Goal: Transaction & Acquisition: Purchase product/service

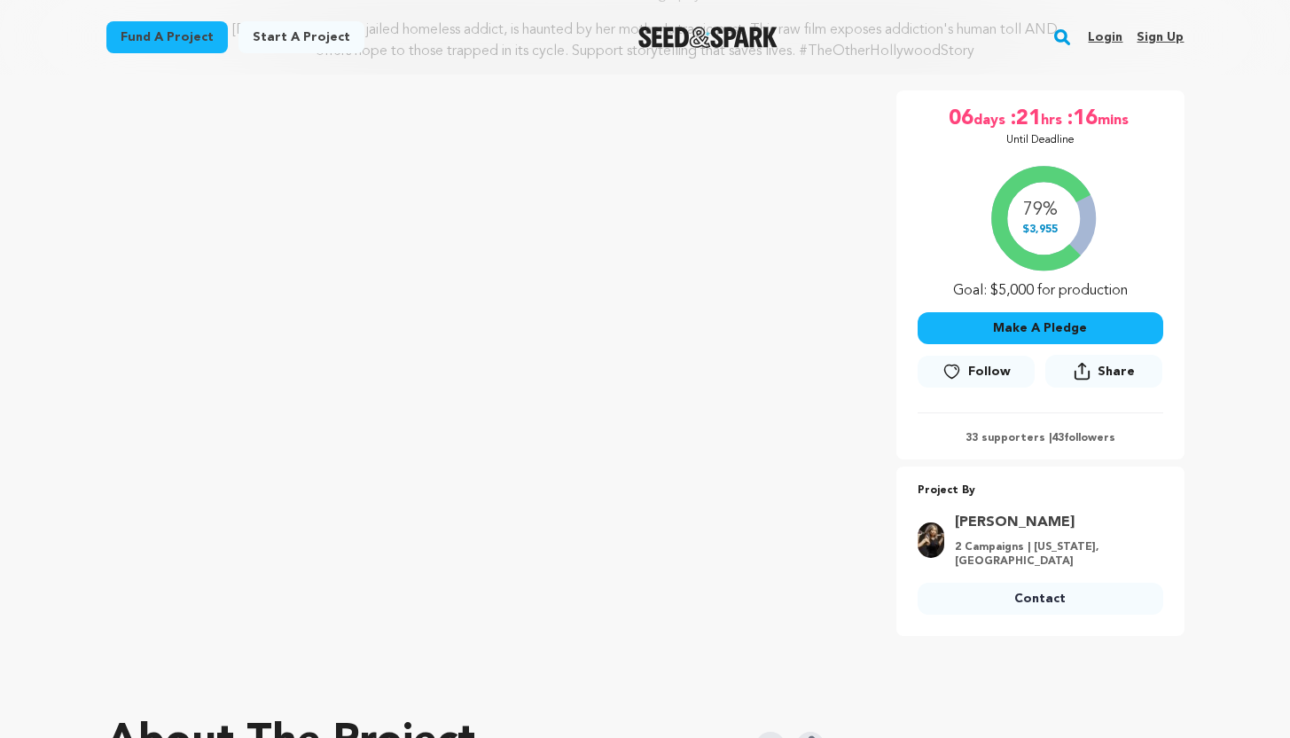
scroll to position [246, 0]
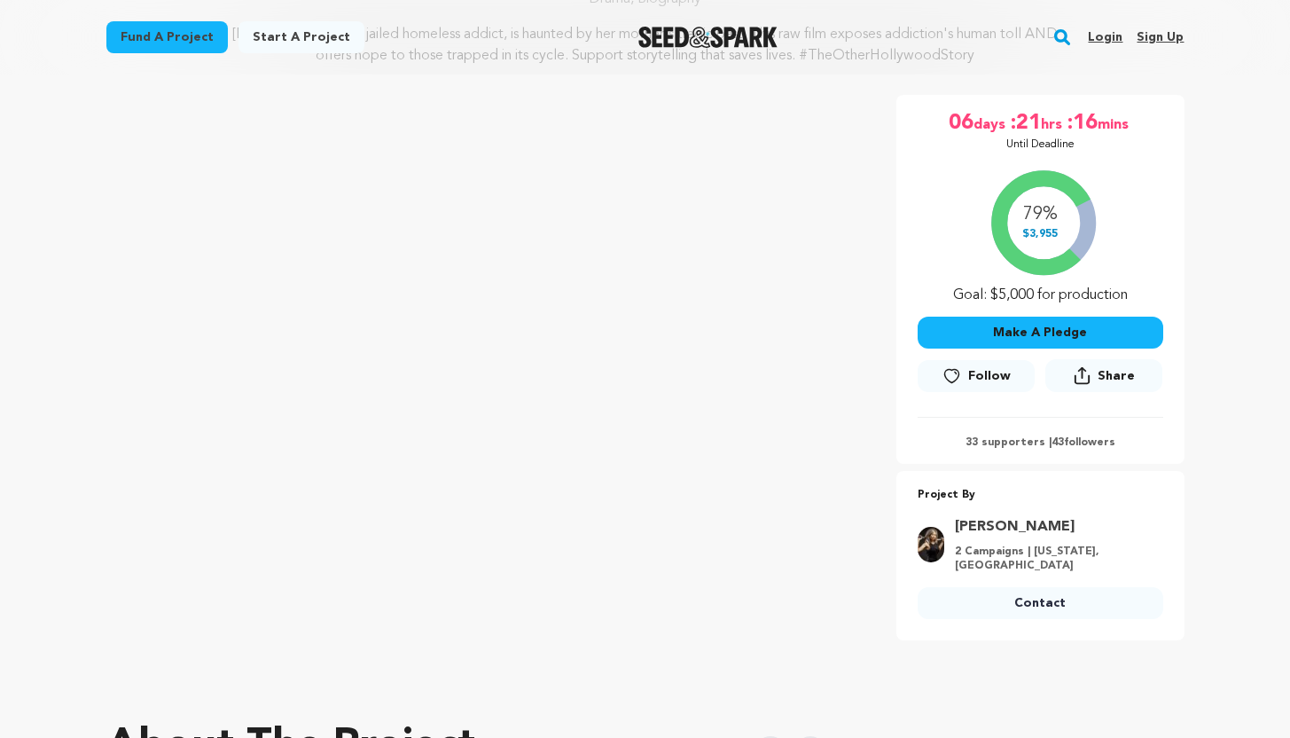
click at [1063, 329] on button "Make A Pledge" at bounding box center [1041, 333] width 246 height 32
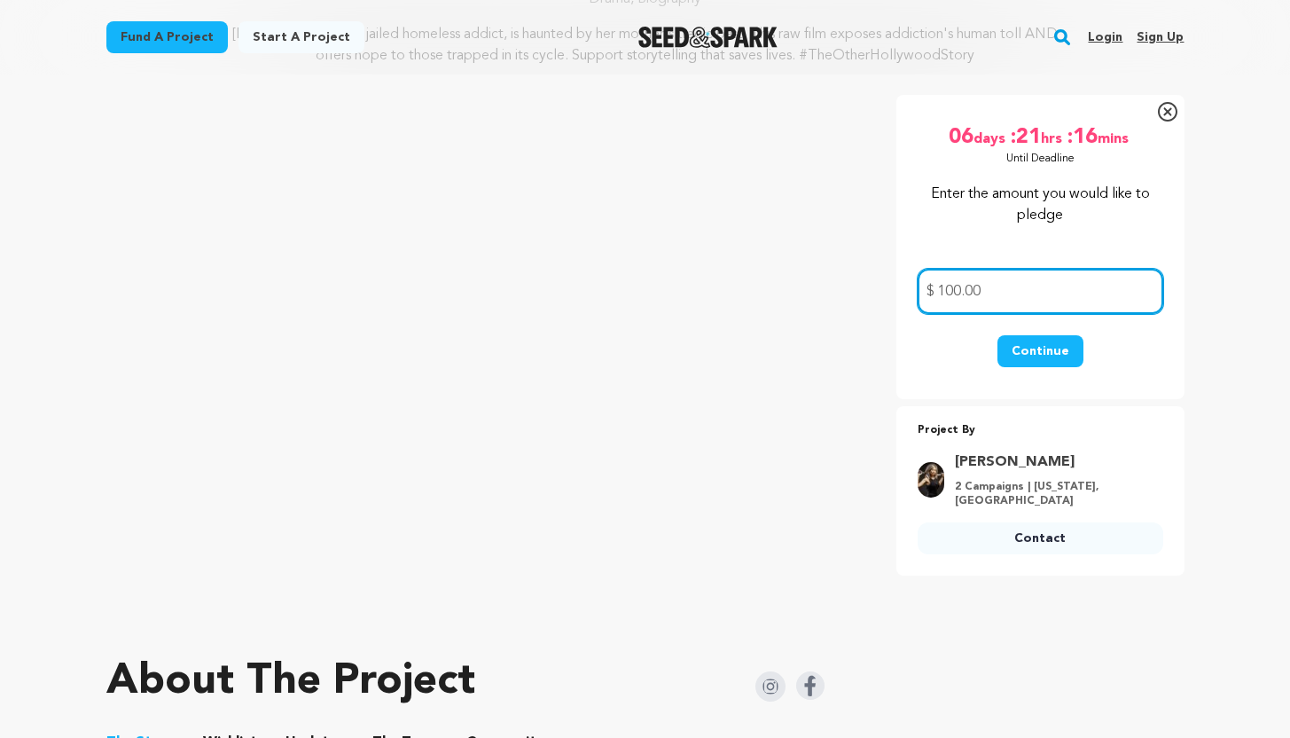
type input "100.00"
click at [1039, 354] on button "Continue" at bounding box center [1041, 351] width 86 height 32
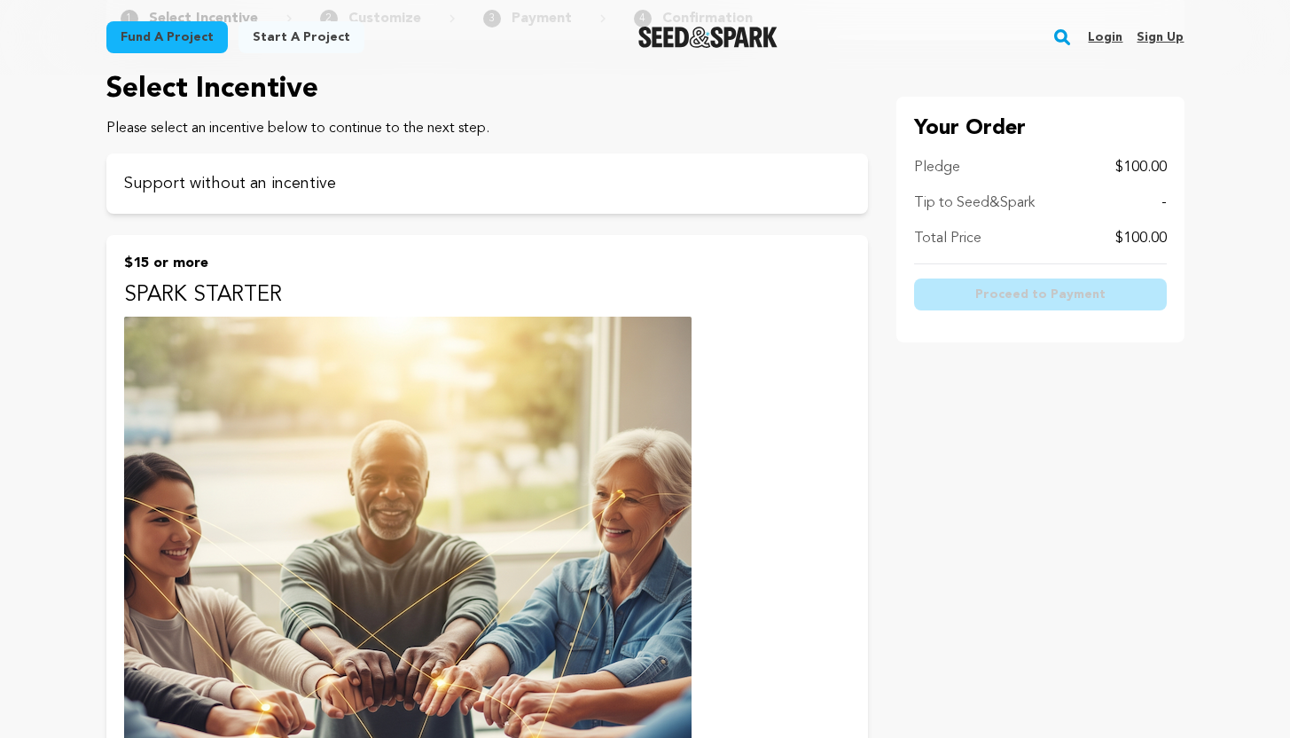
scroll to position [197, 0]
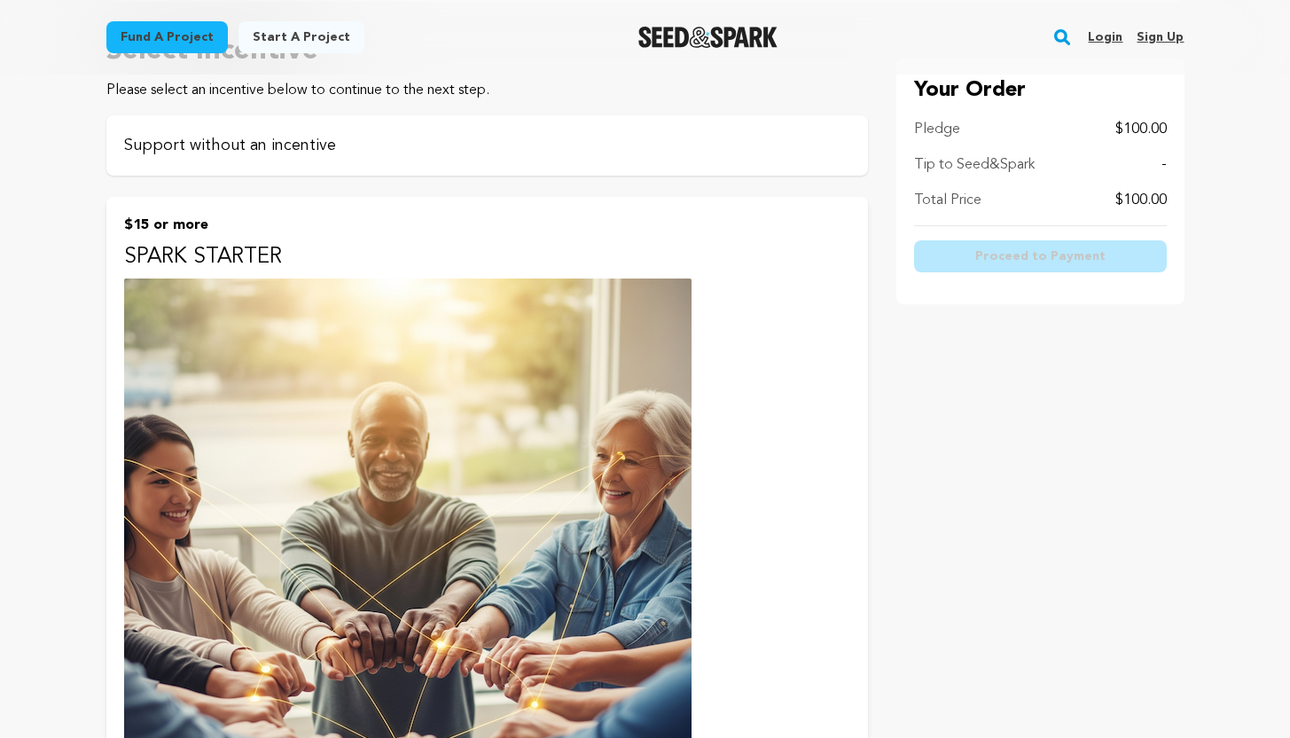
click at [354, 140] on p "Support without an incentive" at bounding box center [487, 145] width 726 height 25
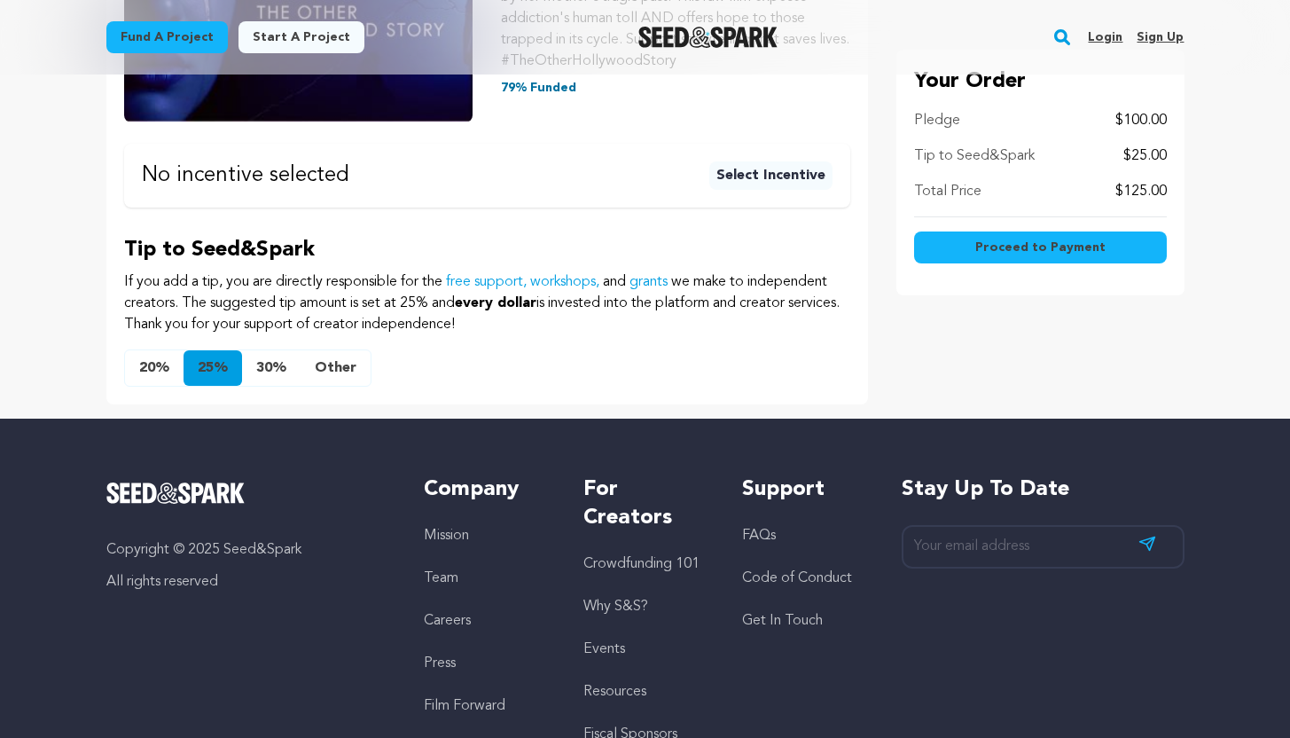
click at [810, 181] on button "Select Incentive" at bounding box center [771, 175] width 123 height 28
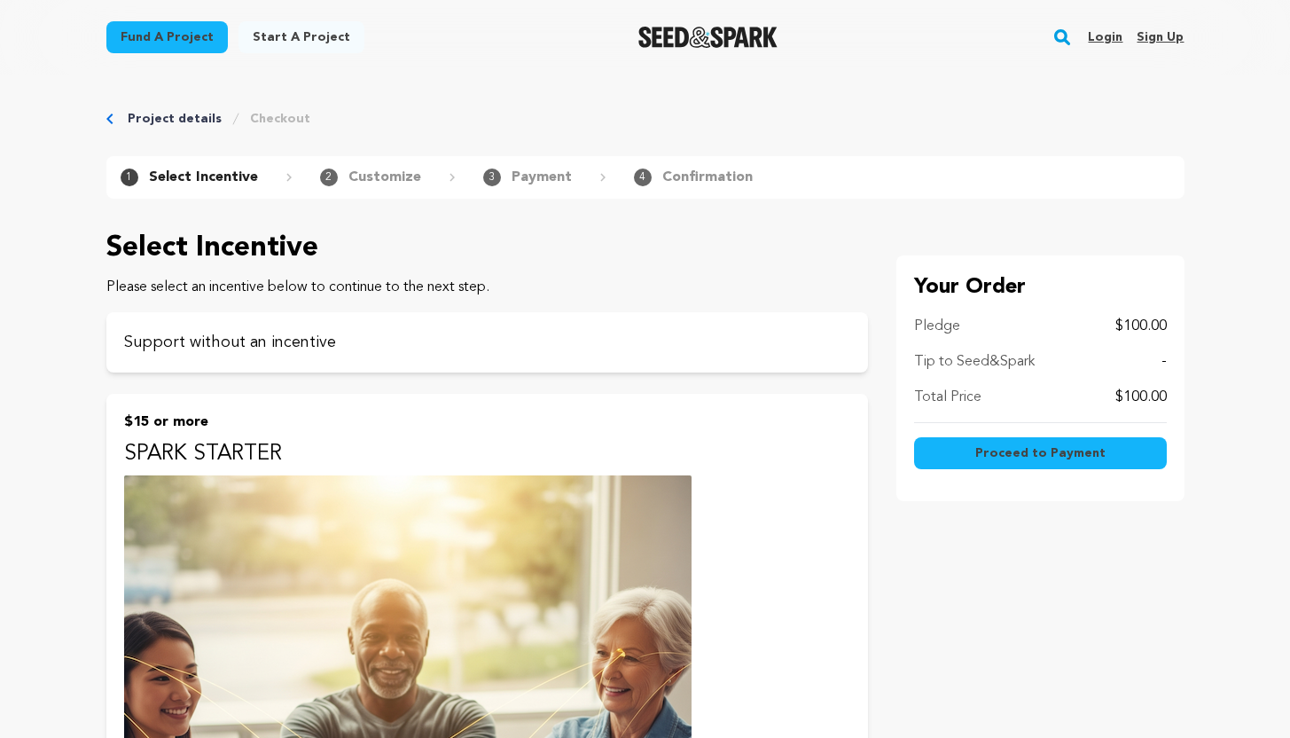
click at [953, 454] on button "Proceed to Payment" at bounding box center [1040, 453] width 253 height 32
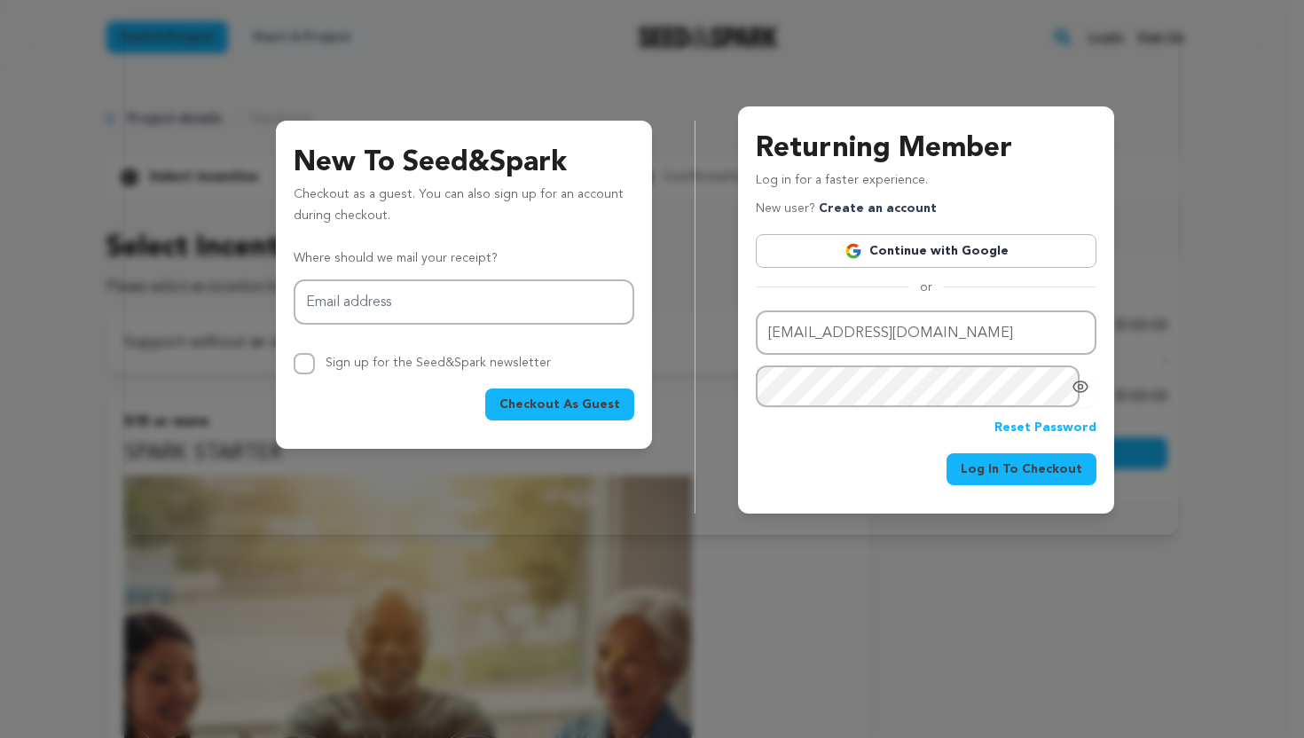
click at [1011, 473] on span "Log In To Checkout" at bounding box center [1021, 469] width 122 height 18
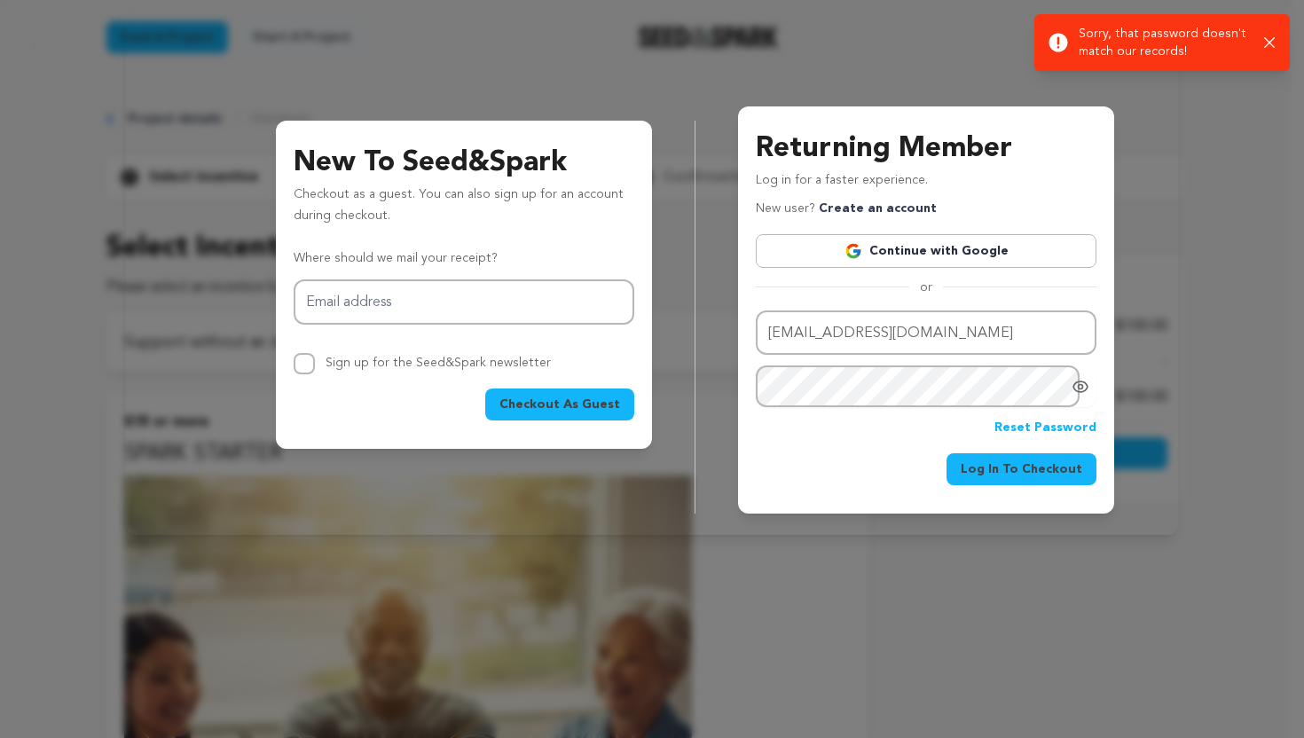
click at [1074, 391] on icon "Show password as plain text. Warning: this will display your password on the sc…" at bounding box center [1080, 387] width 18 height 18
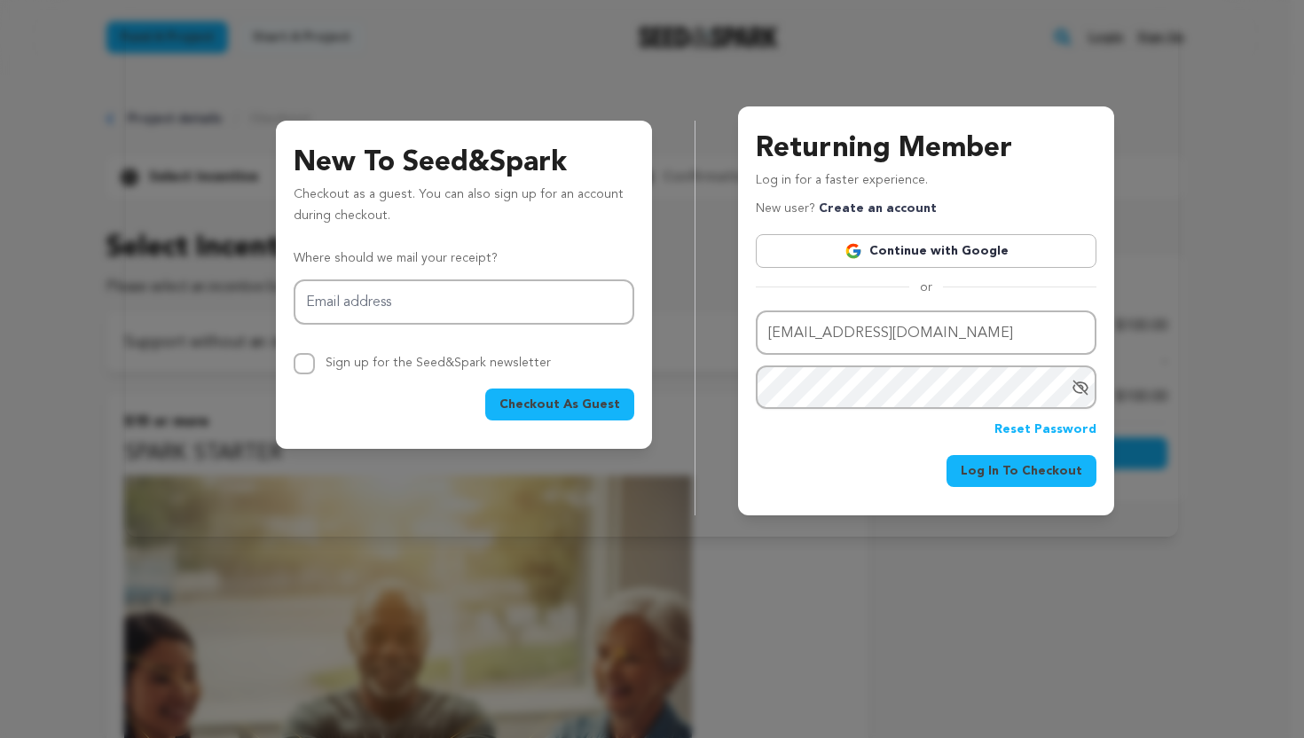
click at [1052, 471] on span "Log In To Checkout" at bounding box center [1021, 471] width 122 height 18
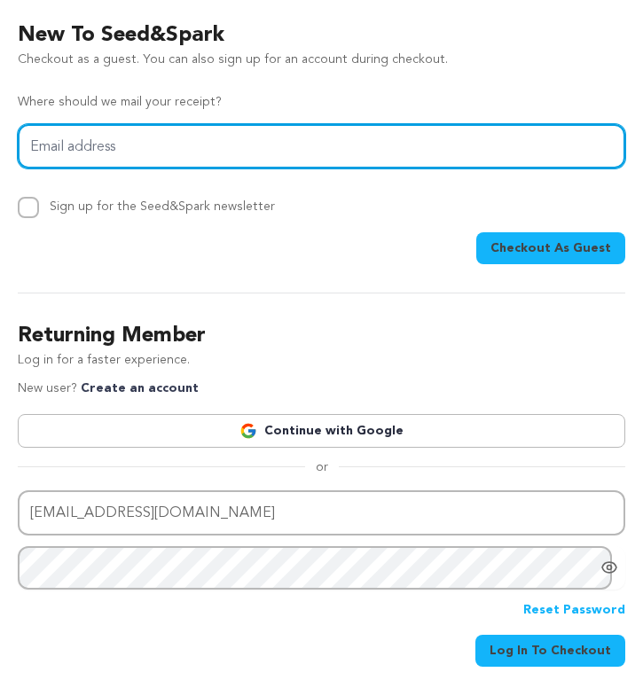
click at [314, 148] on input "Email address" at bounding box center [322, 146] width 608 height 45
type input "nicolescip@yahoo.com"
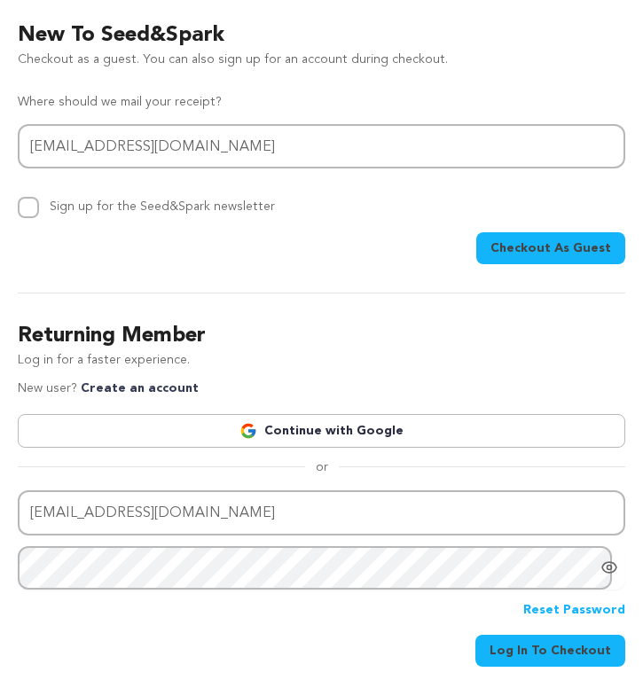
click at [524, 255] on span "Checkout As Guest" at bounding box center [550, 248] width 121 height 18
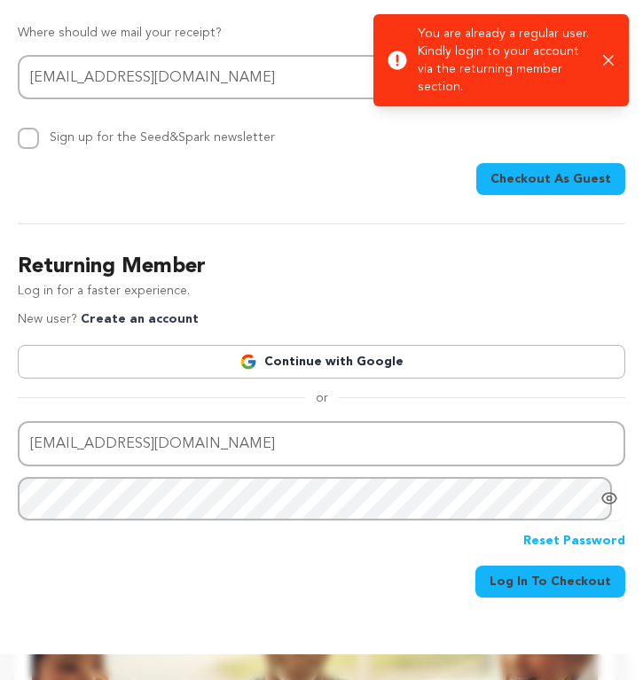
scroll to position [72, 0]
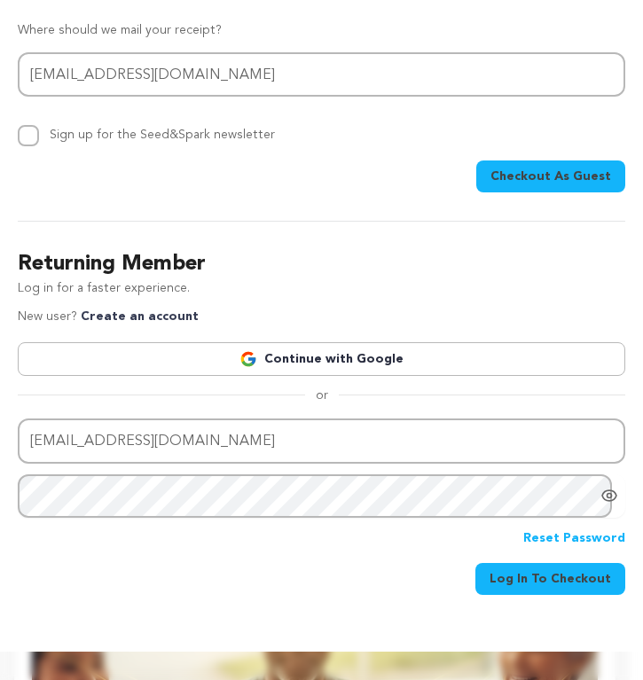
click at [608, 495] on icon "Show password as plain text. Warning: this will display your password on the sc…" at bounding box center [610, 496] width 4 height 4
click at [569, 579] on span "Log In To Checkout" at bounding box center [551, 579] width 122 height 18
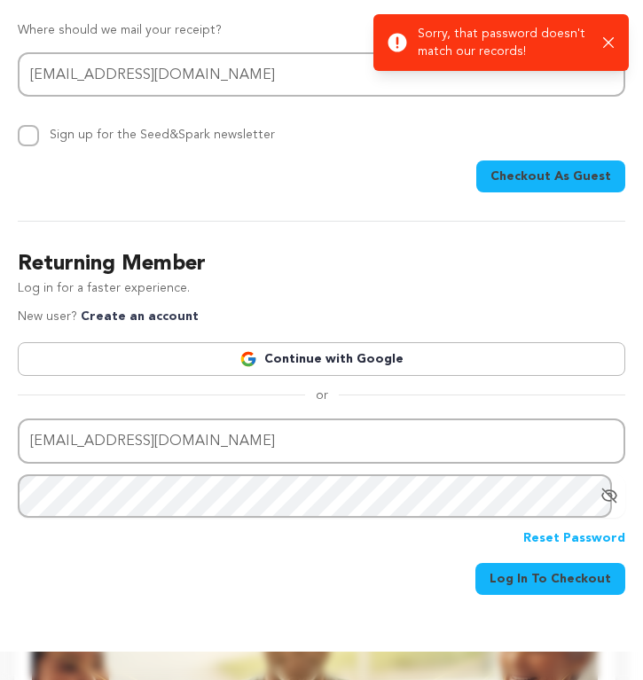
click at [576, 536] on link "Reset Password" at bounding box center [574, 539] width 102 height 21
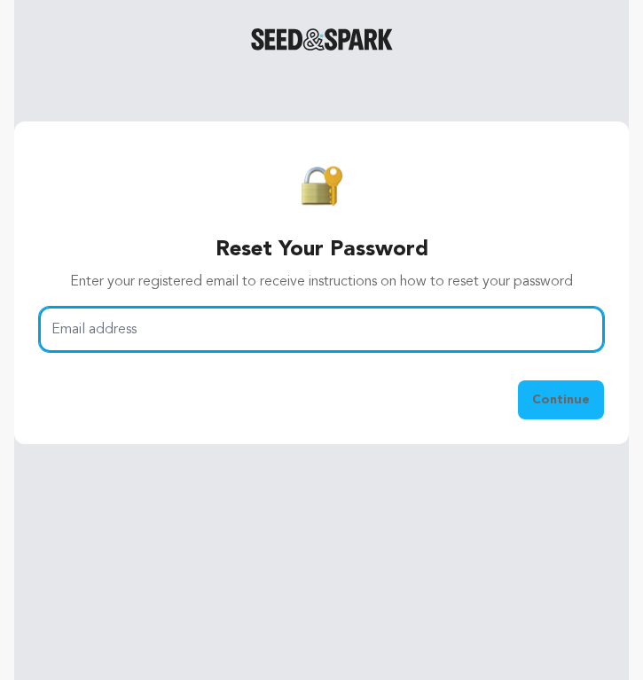
click at [224, 329] on input "Email address" at bounding box center [321, 329] width 565 height 45
type input "[EMAIL_ADDRESS][DOMAIN_NAME]"
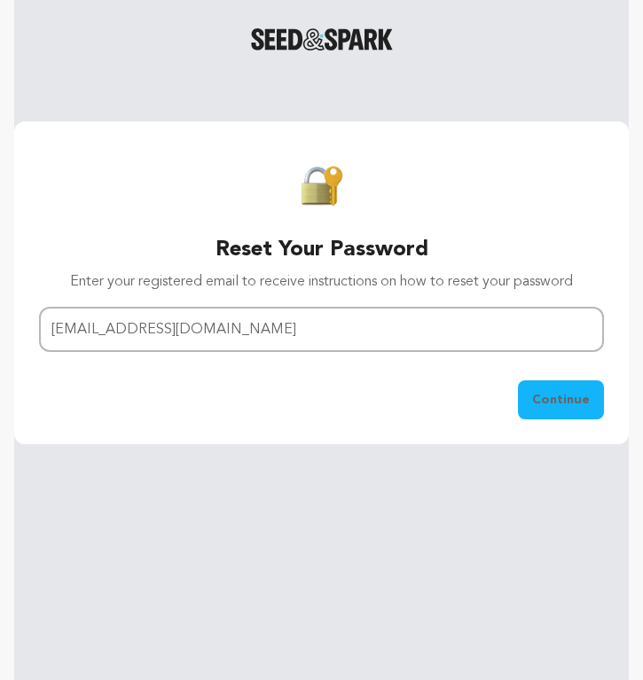
click at [556, 398] on span "Continue" at bounding box center [561, 400] width 58 height 18
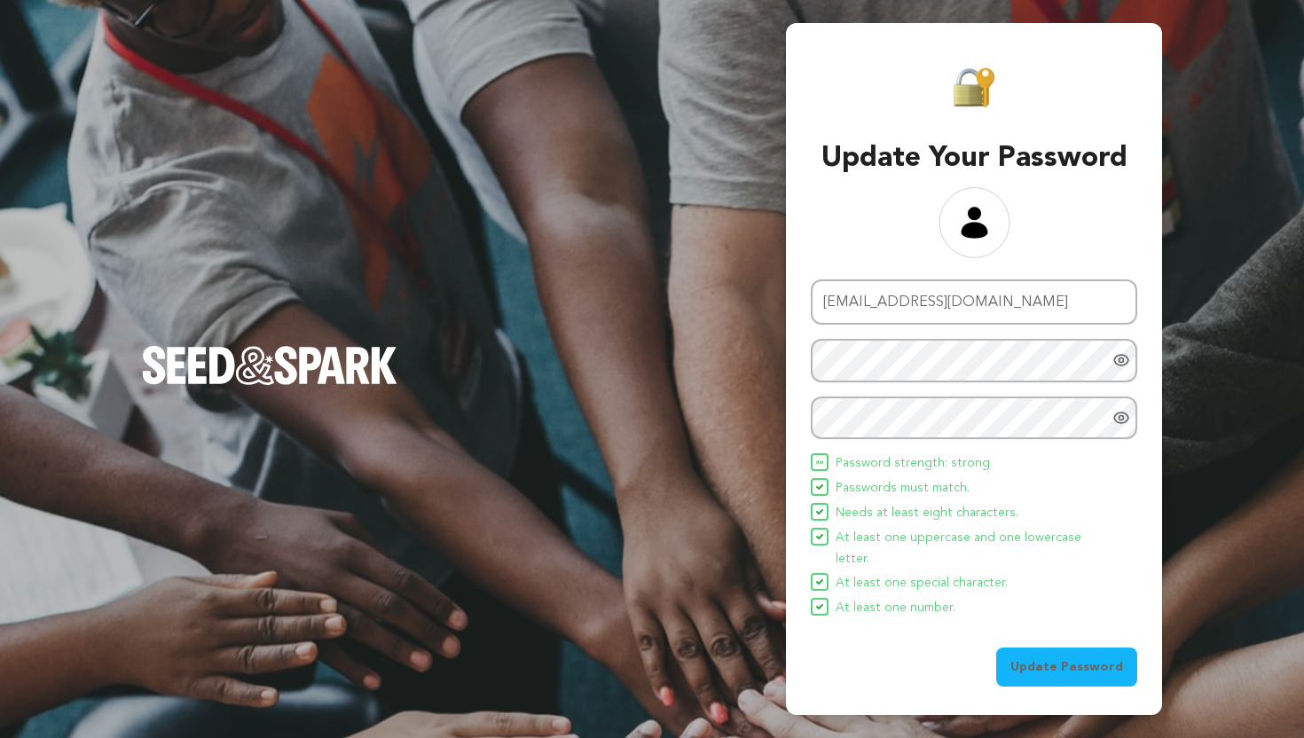
click at [1123, 363] on icon "Show password as plain text. Warning: this will display your password on the sc…" at bounding box center [1121, 360] width 4 height 4
click at [1119, 369] on icon "Hide Password" at bounding box center [1121, 360] width 18 height 18
click at [1074, 658] on span "Update Password" at bounding box center [1066, 667] width 113 height 18
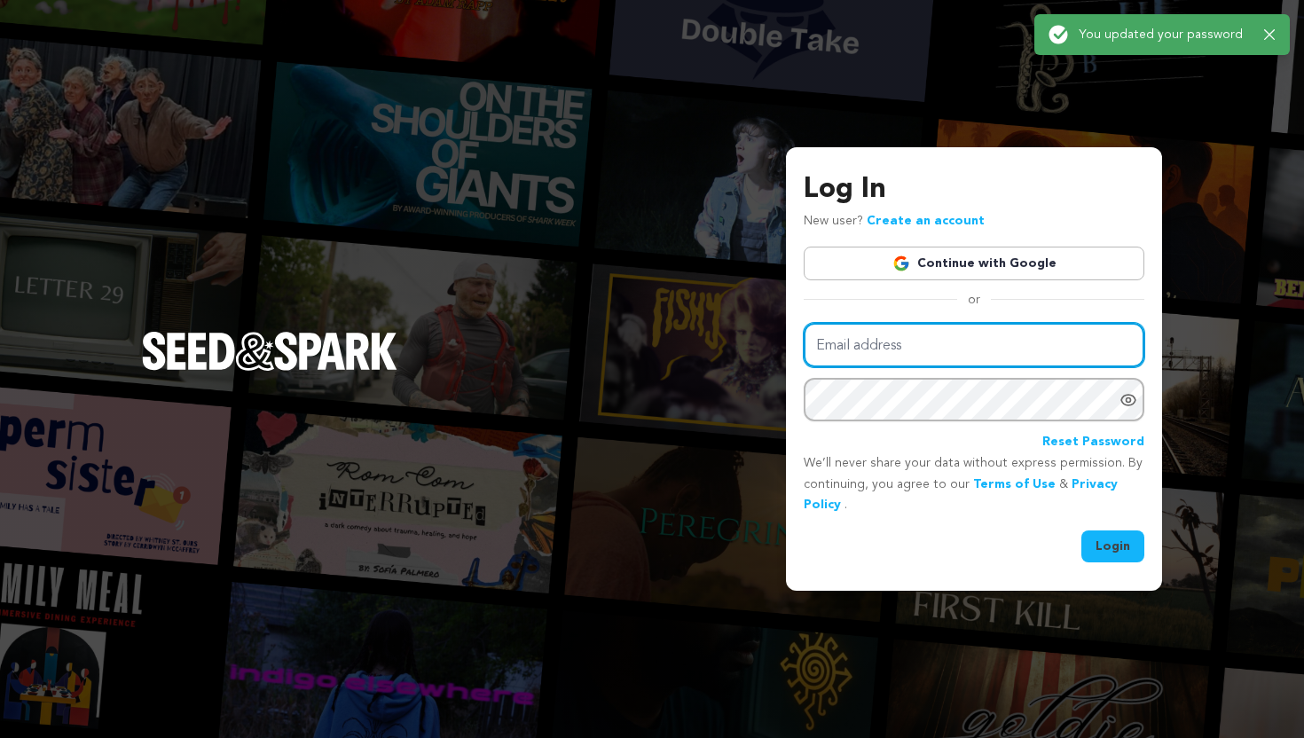
type input "[EMAIL_ADDRESS][DOMAIN_NAME]"
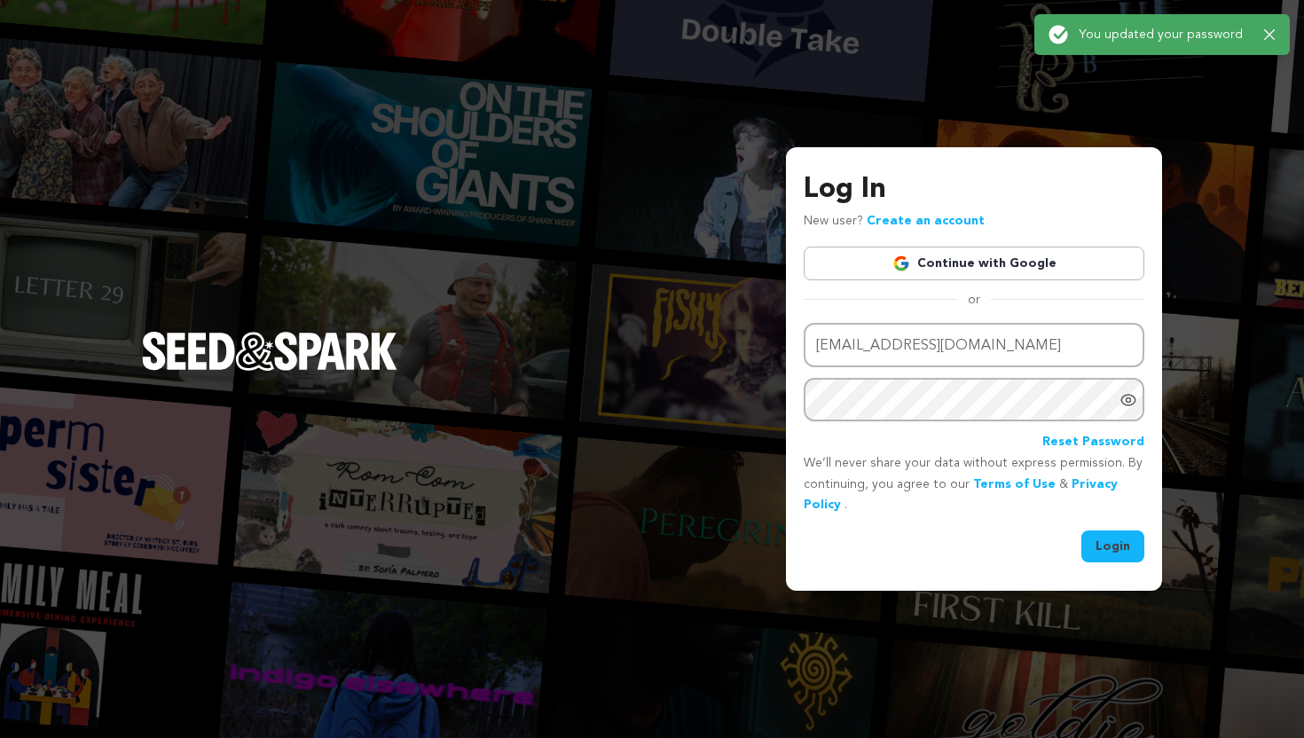
click at [1129, 400] on icon "Show password as plain text. Warning: this will display your password on the sc…" at bounding box center [1128, 400] width 18 height 18
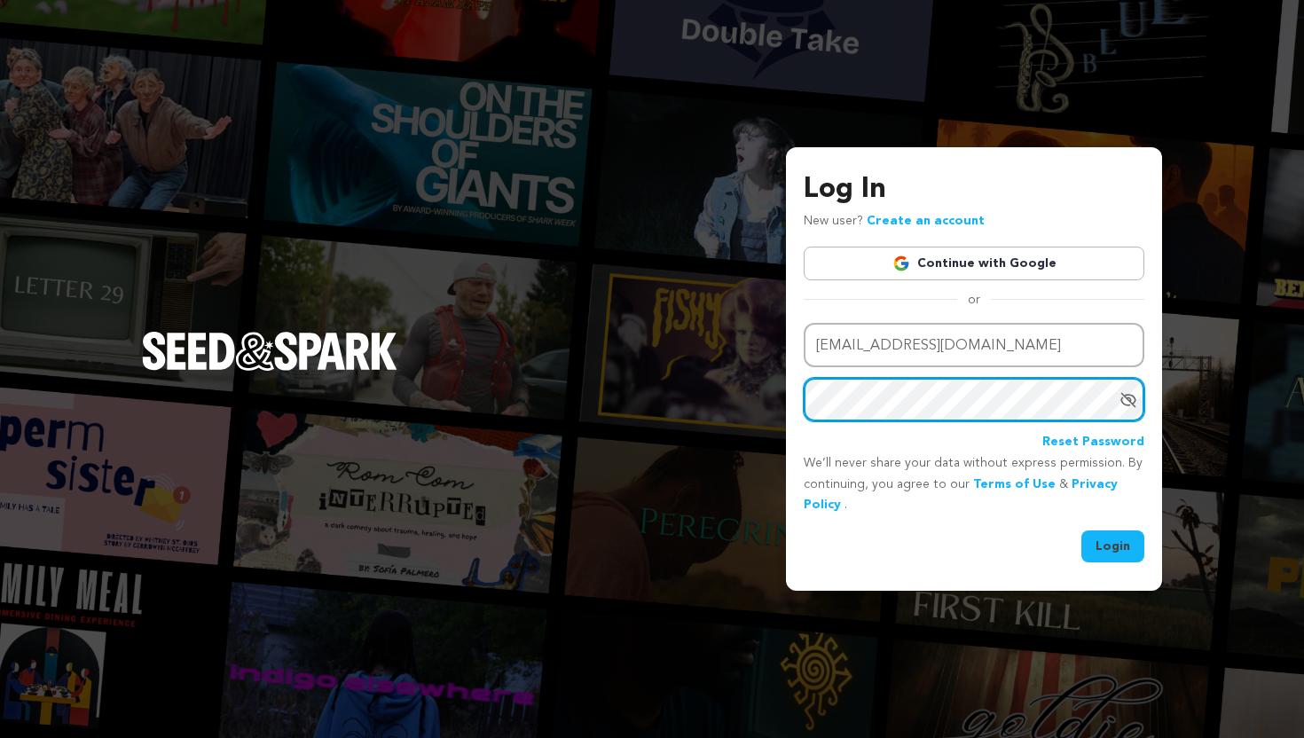
click at [797, 398] on div "Log In New user? Create an account Continue with Google or Email address nicole…" at bounding box center [974, 369] width 376 height 444
click at [1123, 405] on icon "Hide Password" at bounding box center [1128, 400] width 18 height 18
click at [1116, 546] on button "Login" at bounding box center [1112, 546] width 63 height 32
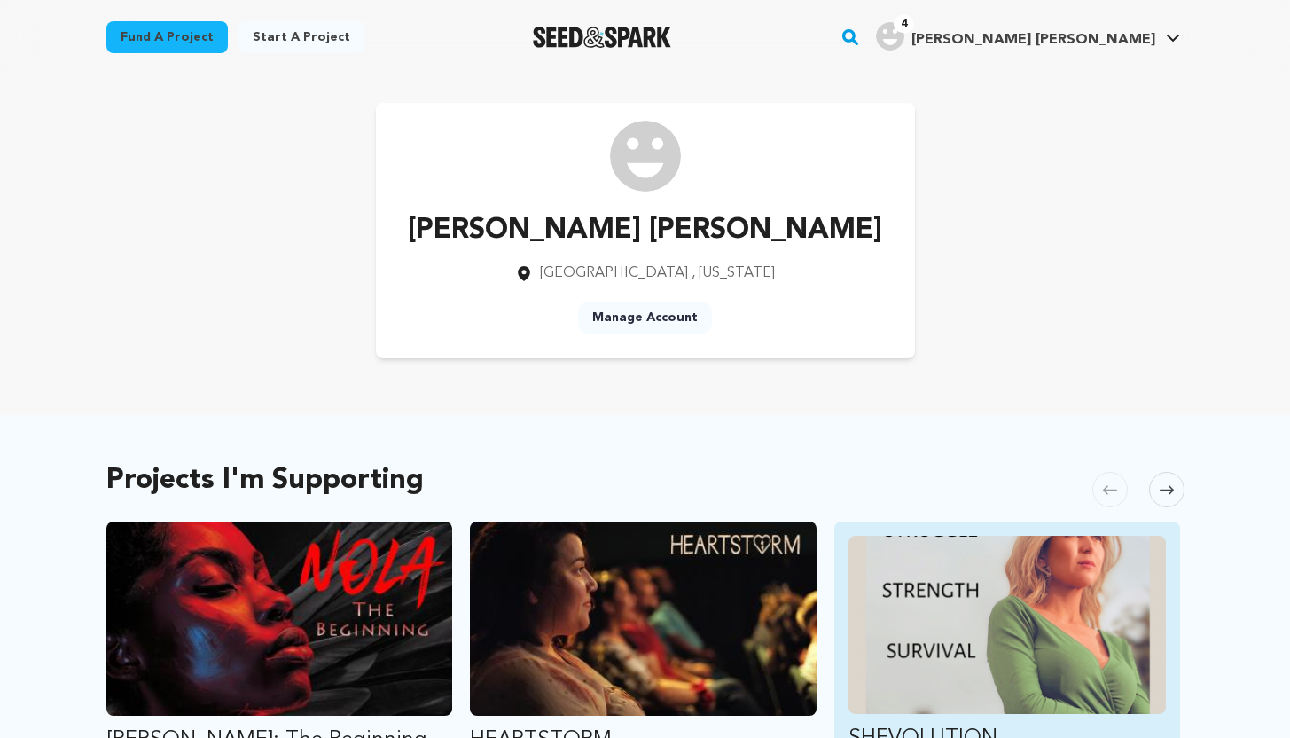
click at [963, 648] on img "Fund SHEVOLUTION" at bounding box center [1008, 625] width 318 height 178
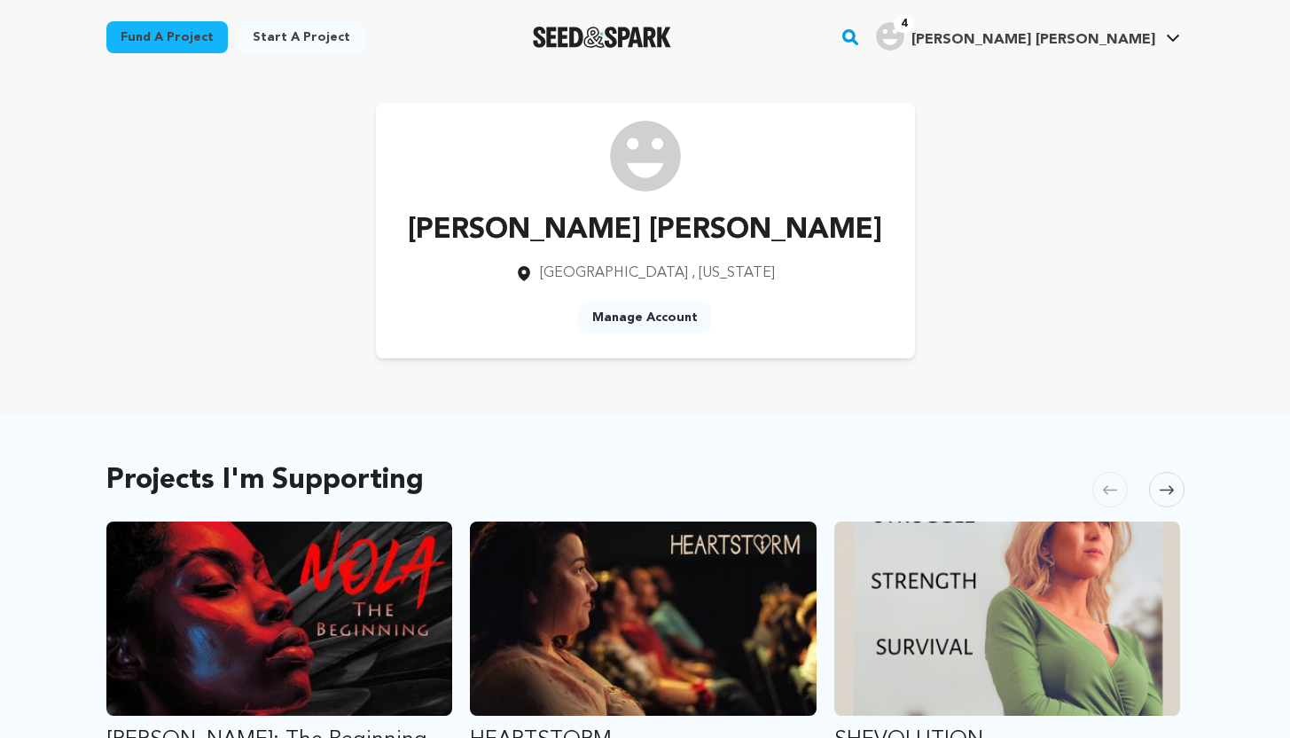
click at [189, 32] on link "Fund a project" at bounding box center [167, 37] width 122 height 32
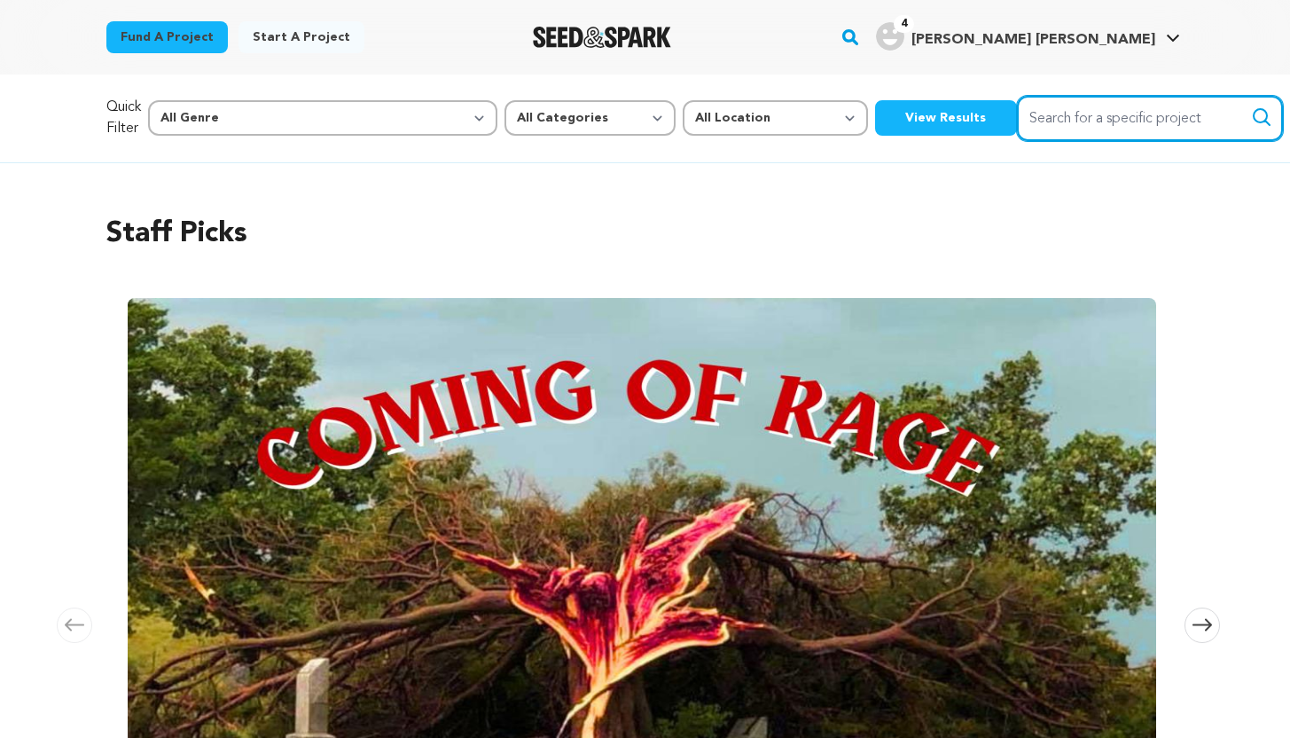
click at [1017, 119] on input "Search for a specific project" at bounding box center [1150, 118] width 266 height 45
type input "The Other Hollywood Story"
click at [1251, 106] on button "Search" at bounding box center [1261, 116] width 21 height 21
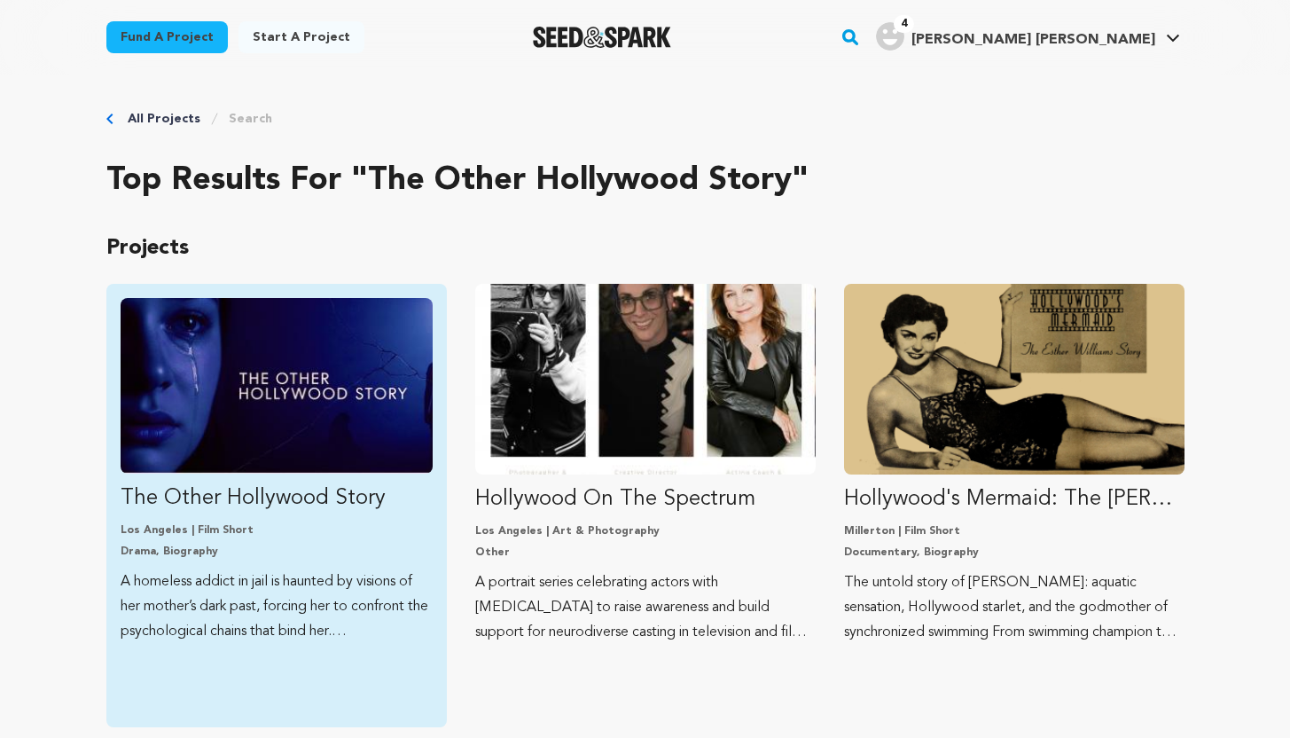
click at [325, 393] on img "Fund The Other Hollywood Story" at bounding box center [277, 386] width 312 height 176
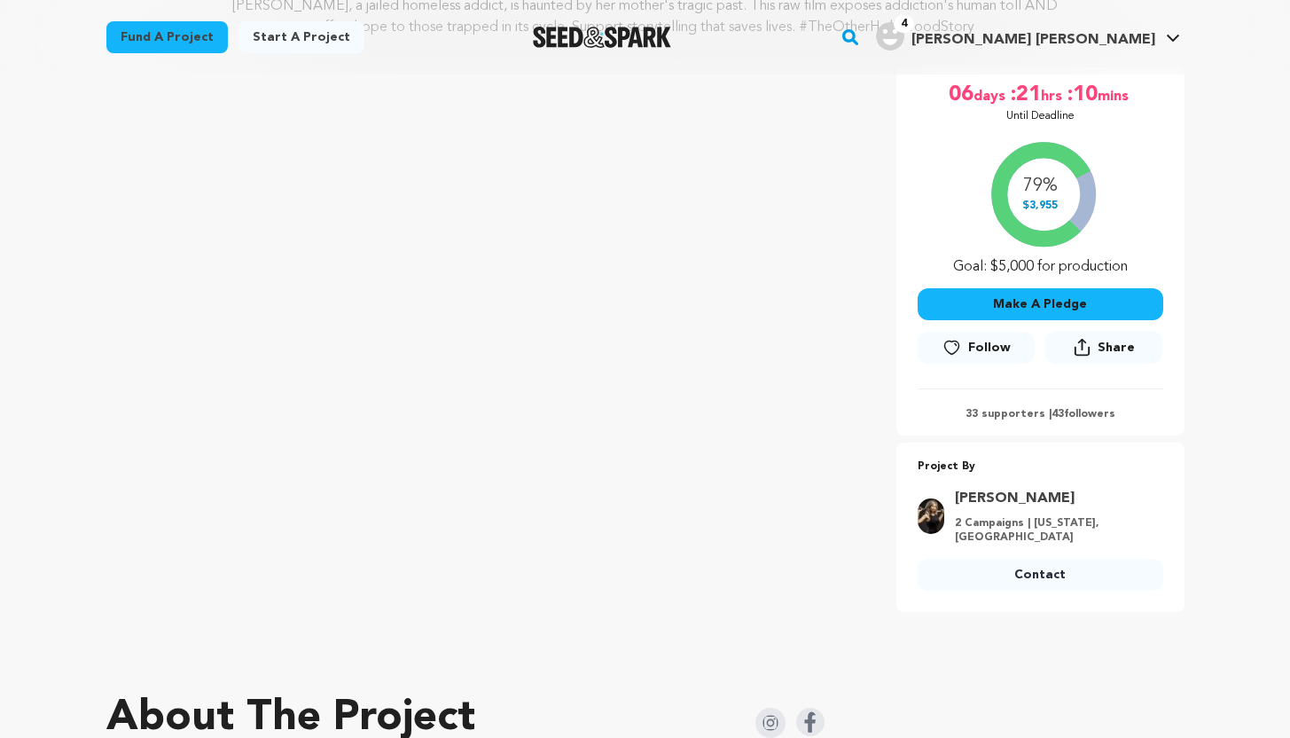
scroll to position [275, 0]
click at [988, 343] on span "Follow" at bounding box center [989, 347] width 43 height 18
click at [1087, 302] on button "Make A Pledge" at bounding box center [1041, 303] width 246 height 32
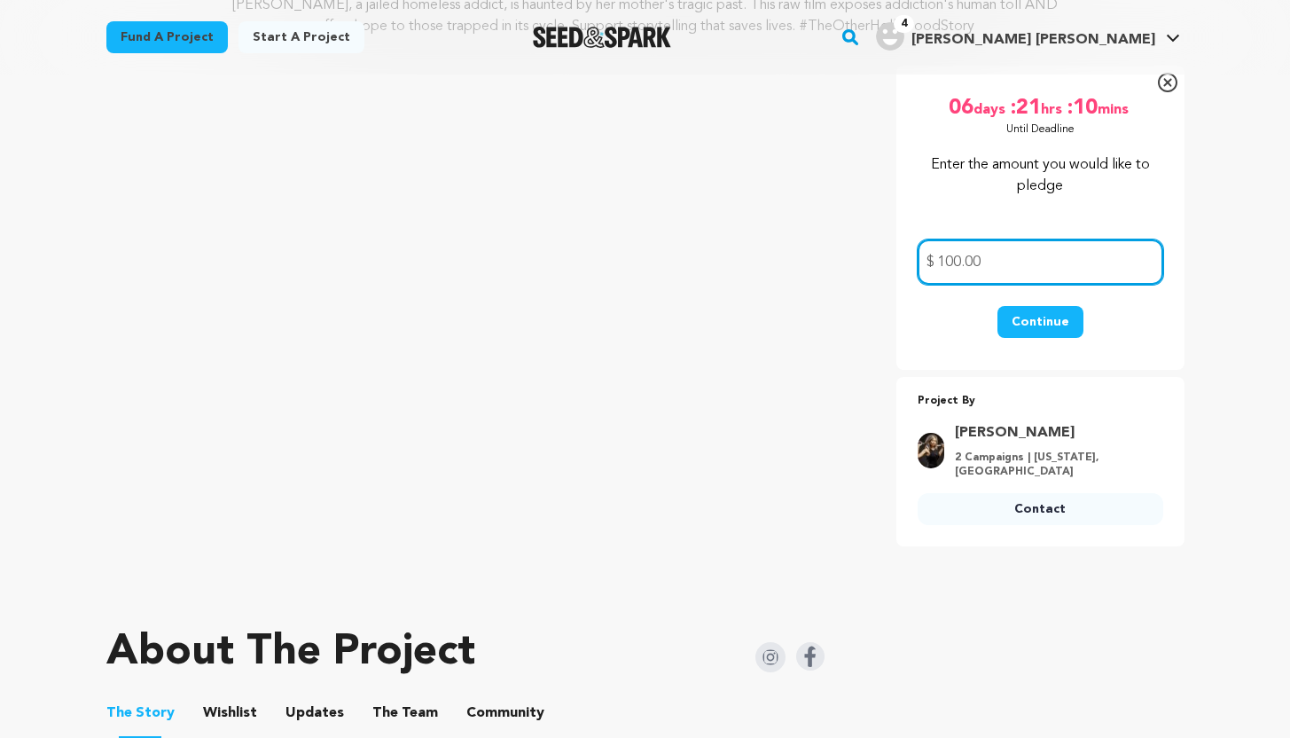
type input "100.00"
click at [1047, 334] on button "Continue" at bounding box center [1041, 322] width 86 height 32
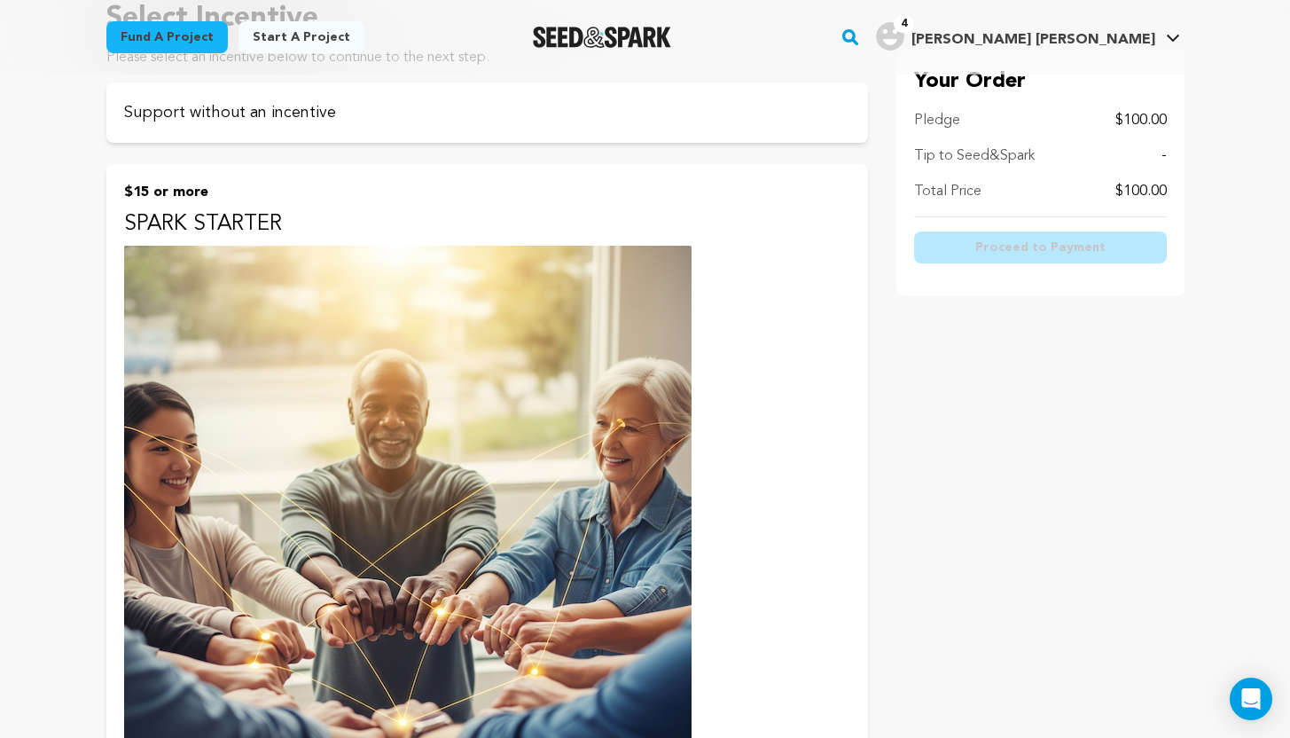
scroll to position [103, 0]
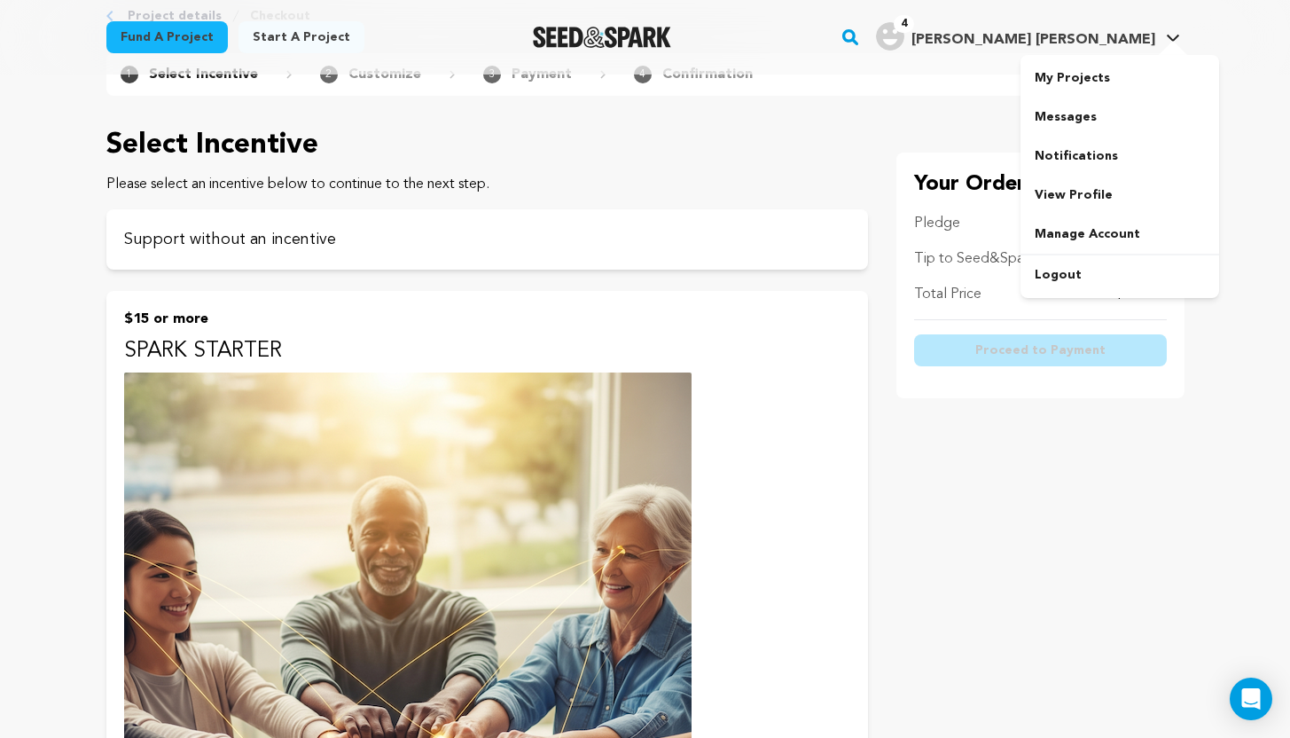
click at [1082, 36] on span "[PERSON_NAME] [PERSON_NAME]" at bounding box center [1034, 40] width 244 height 14
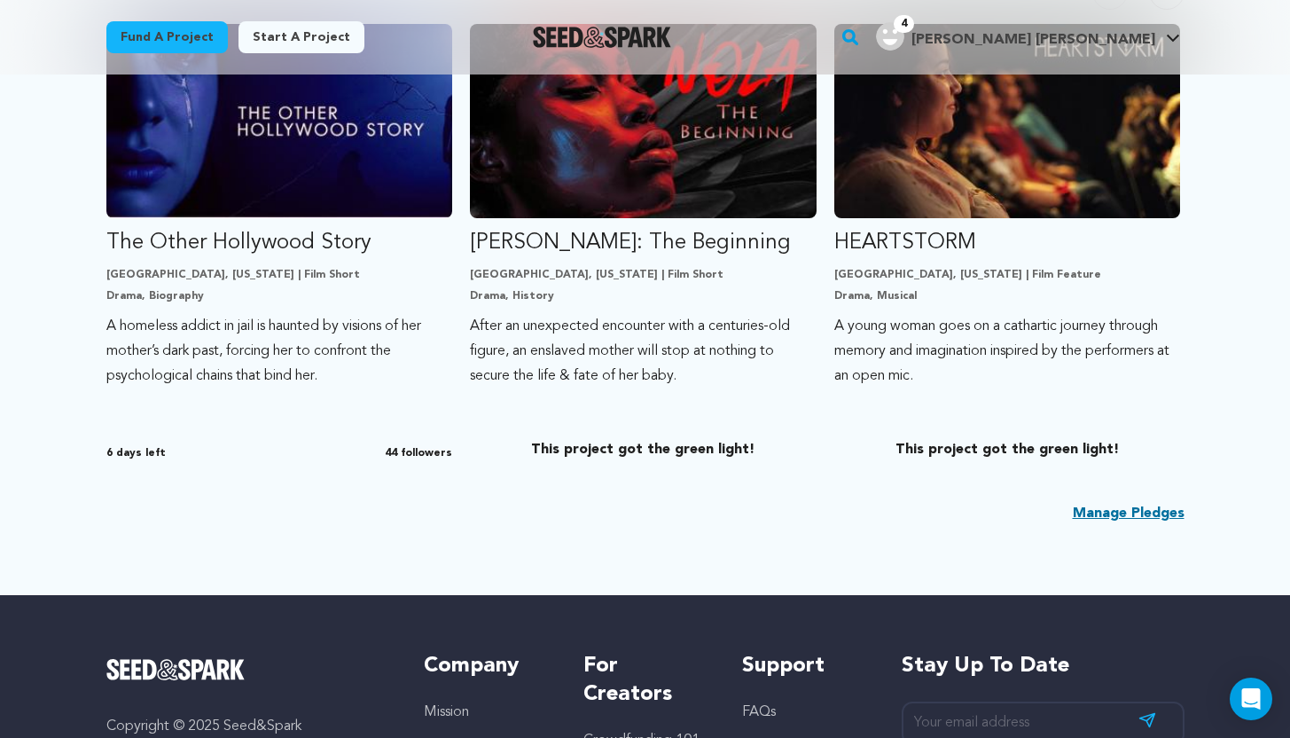
scroll to position [508, 0]
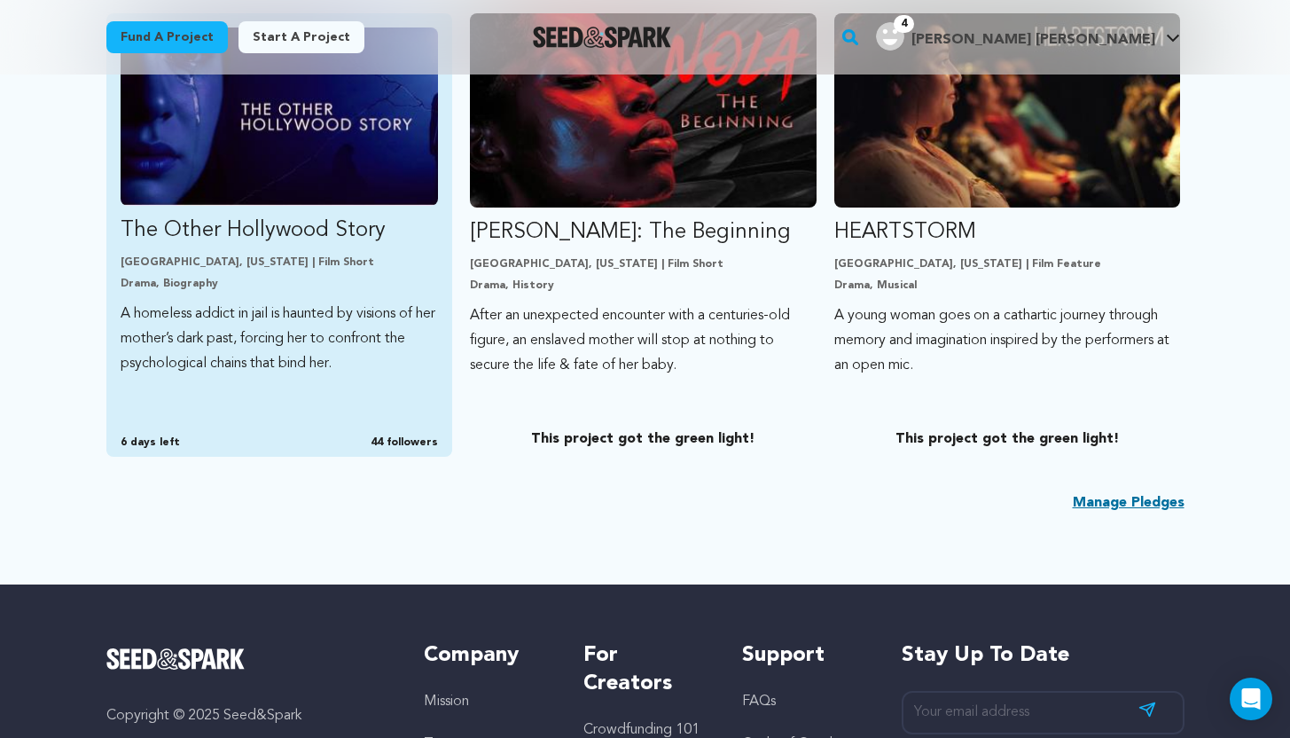
click at [355, 168] on img "Fund The Other Hollywood Story" at bounding box center [280, 116] width 318 height 178
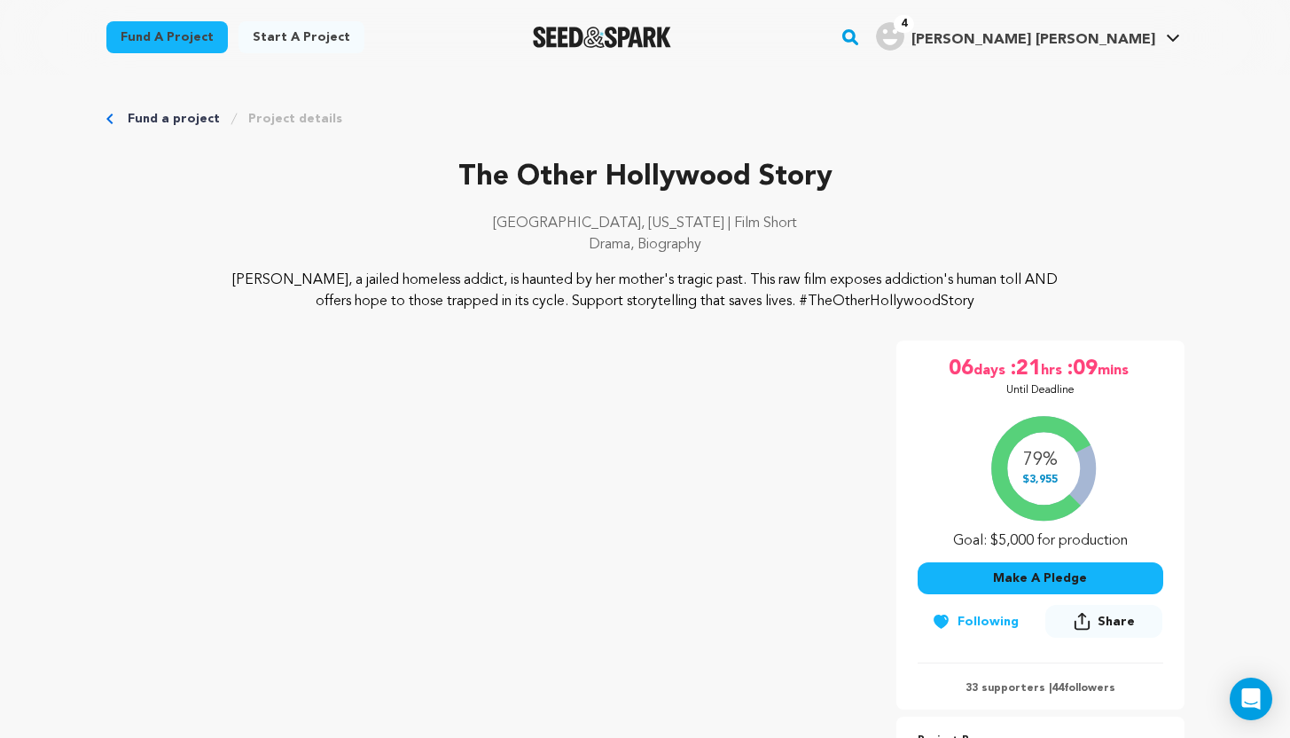
click at [1026, 573] on button "Make A Pledge" at bounding box center [1041, 578] width 246 height 32
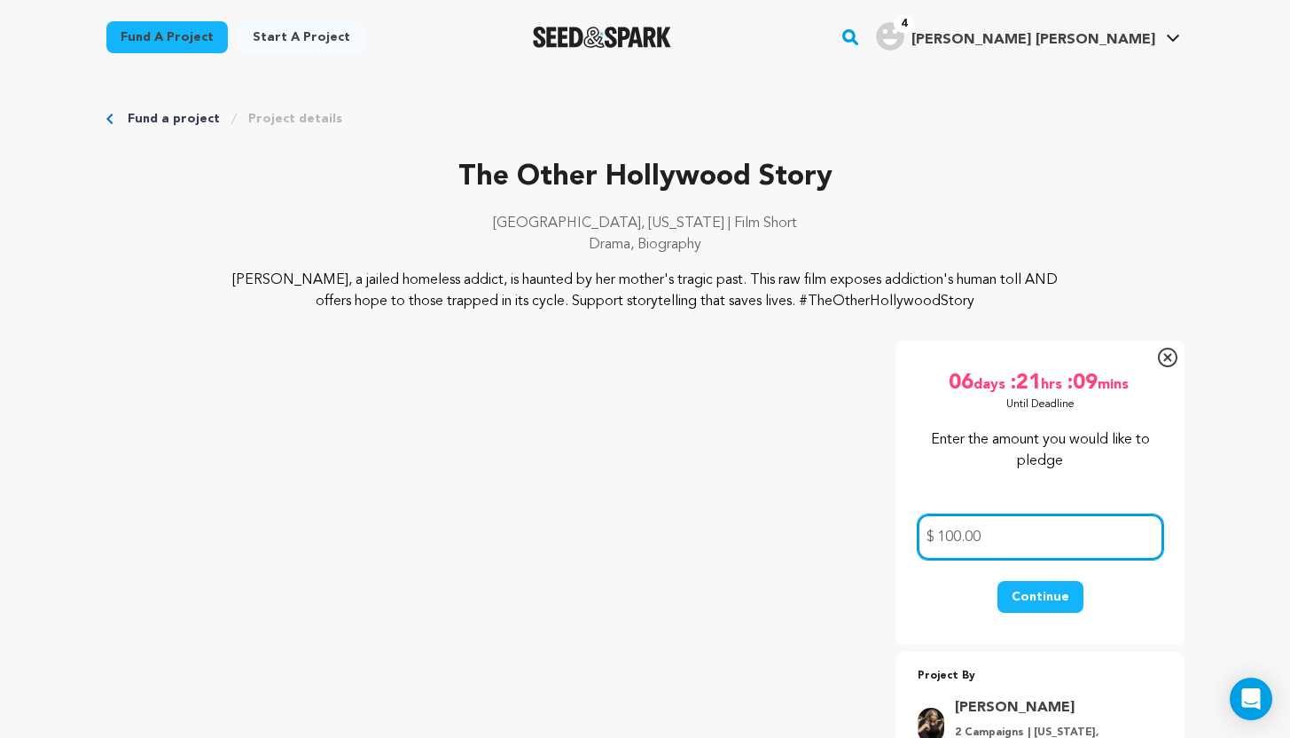
type input "100.00"
click at [1040, 586] on button "Continue" at bounding box center [1041, 597] width 86 height 32
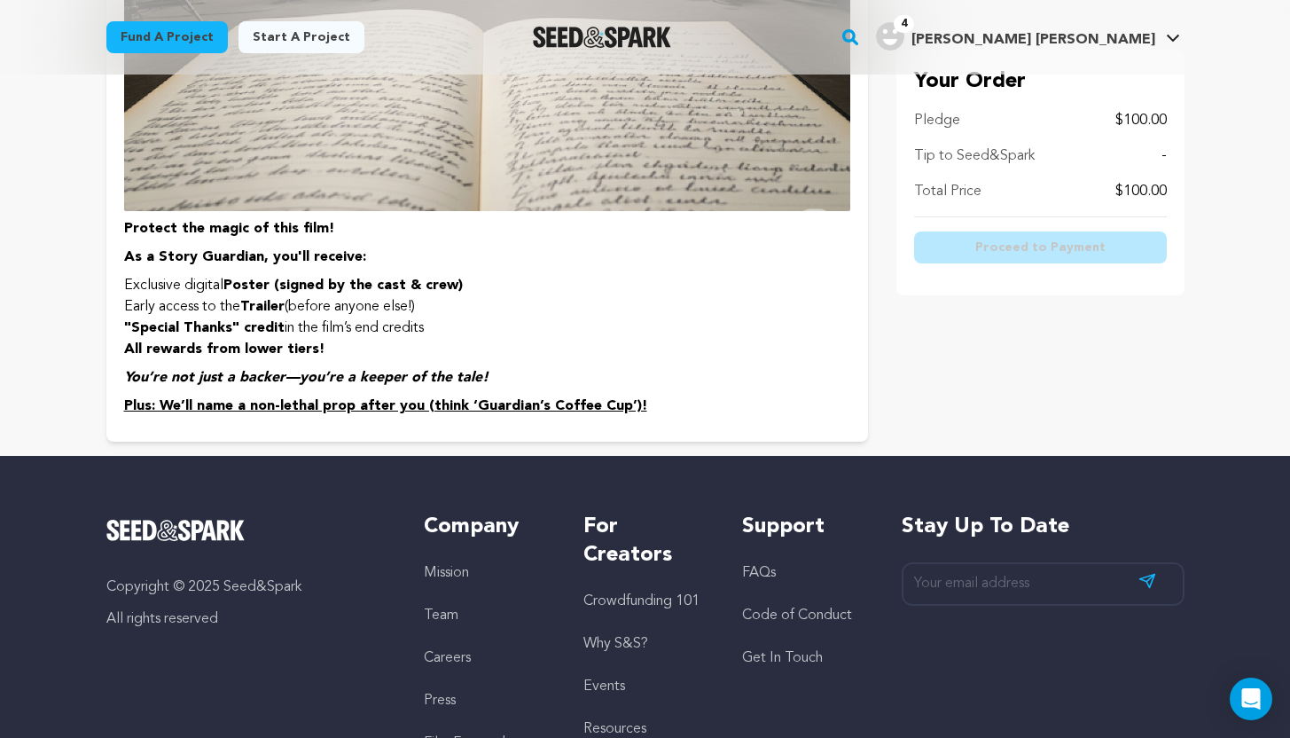
scroll to position [2810, 0]
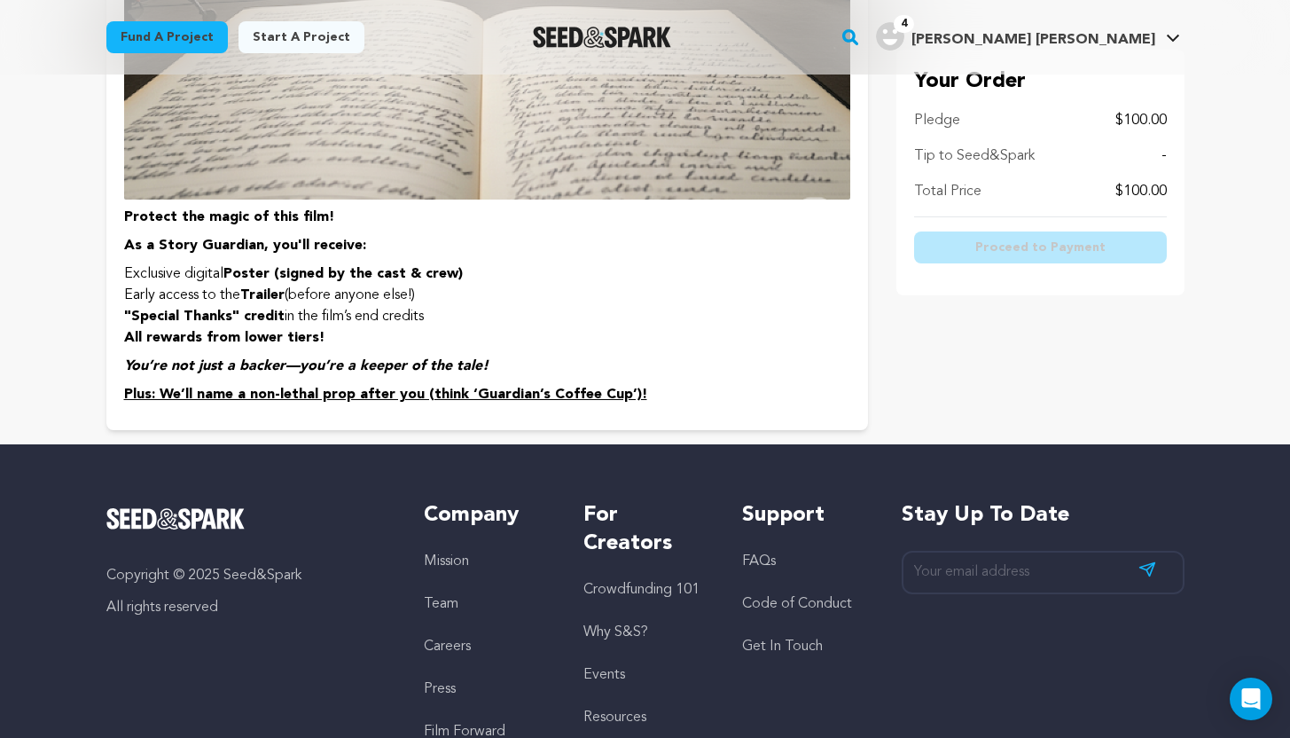
drag, startPoint x: 1303, startPoint y: 86, endPoint x: 1303, endPoint y: 641, distance: 555.2
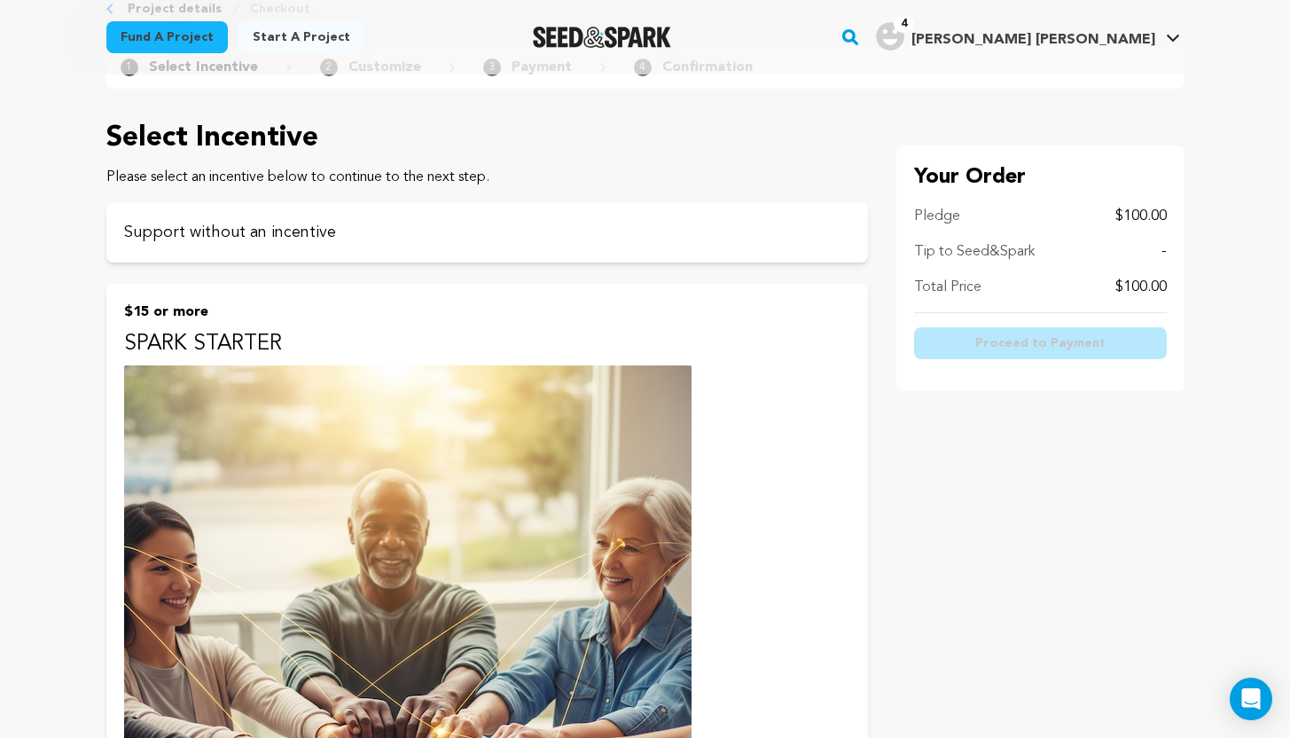
scroll to position [0, 0]
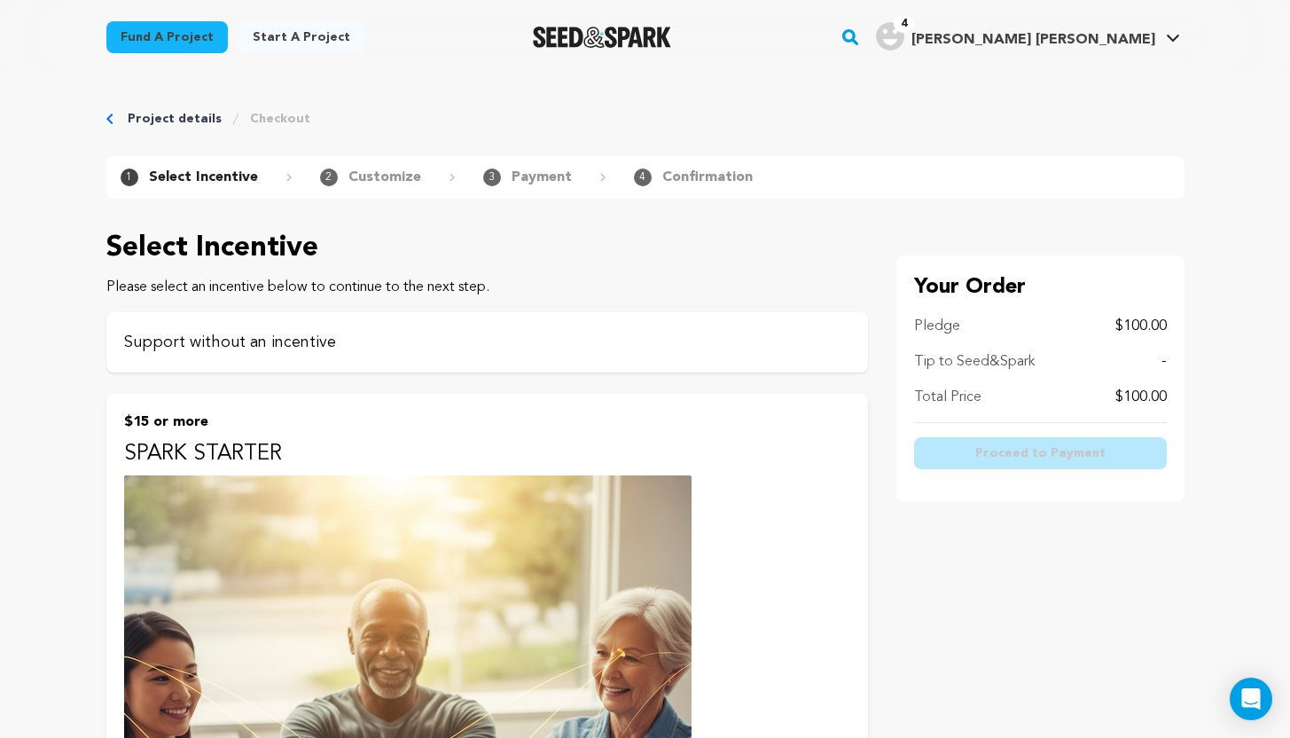
click at [670, 342] on p "Support without an incentive" at bounding box center [487, 342] width 726 height 25
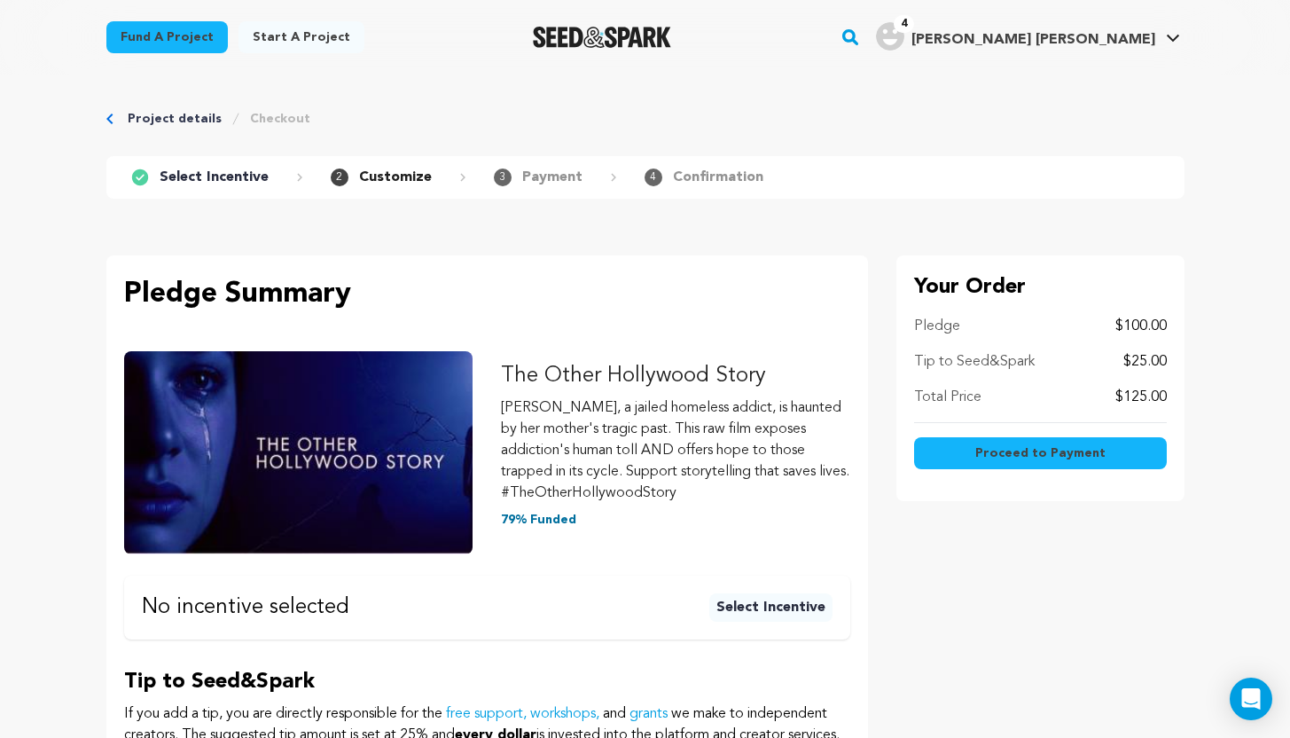
click at [995, 444] on span "Proceed to Payment" at bounding box center [1041, 453] width 130 height 18
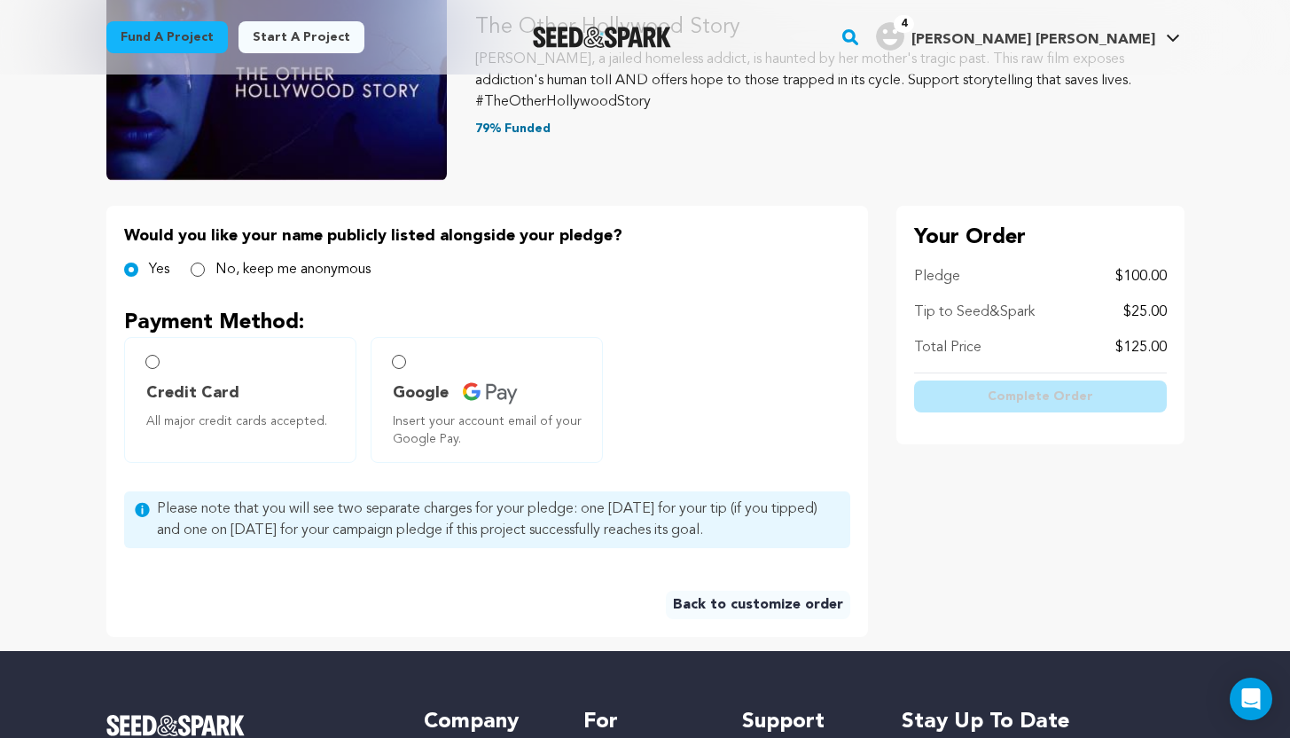
scroll to position [291, 0]
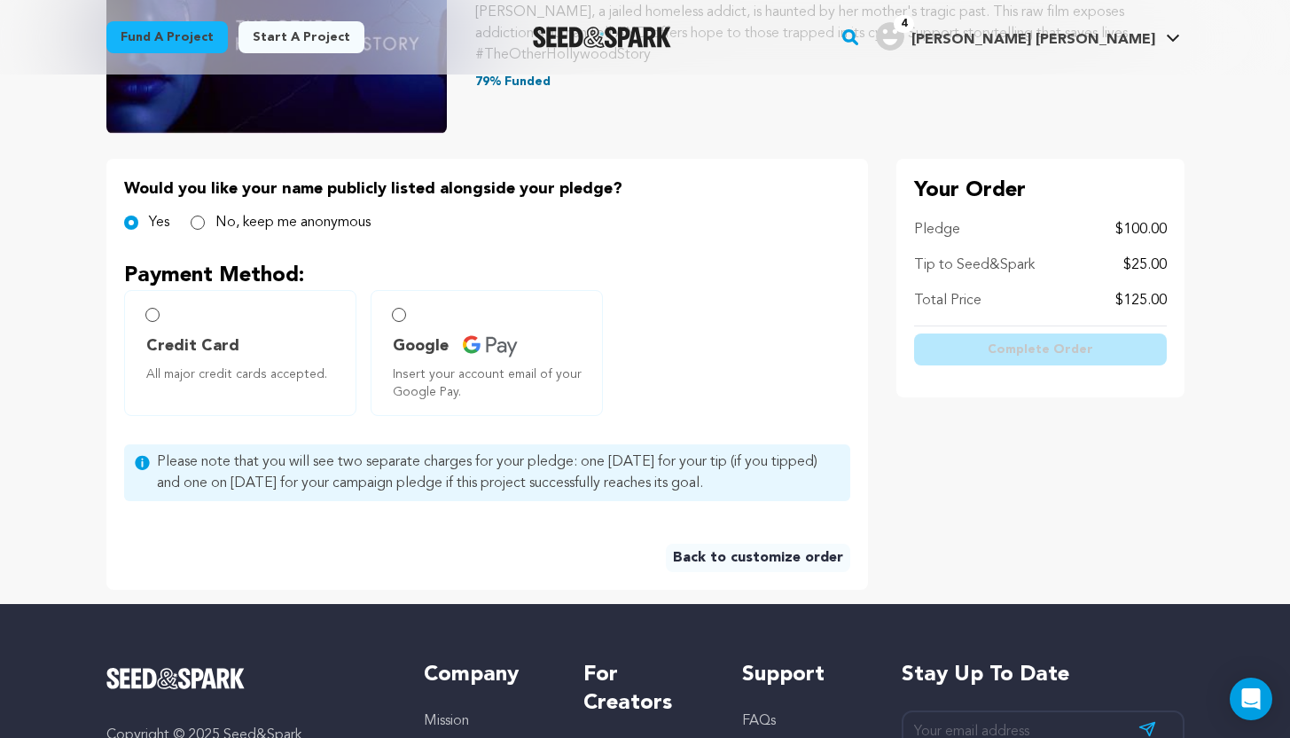
click at [166, 315] on label "Credit Card All major credit cards accepted." at bounding box center [240, 353] width 232 height 126
radio input "true"
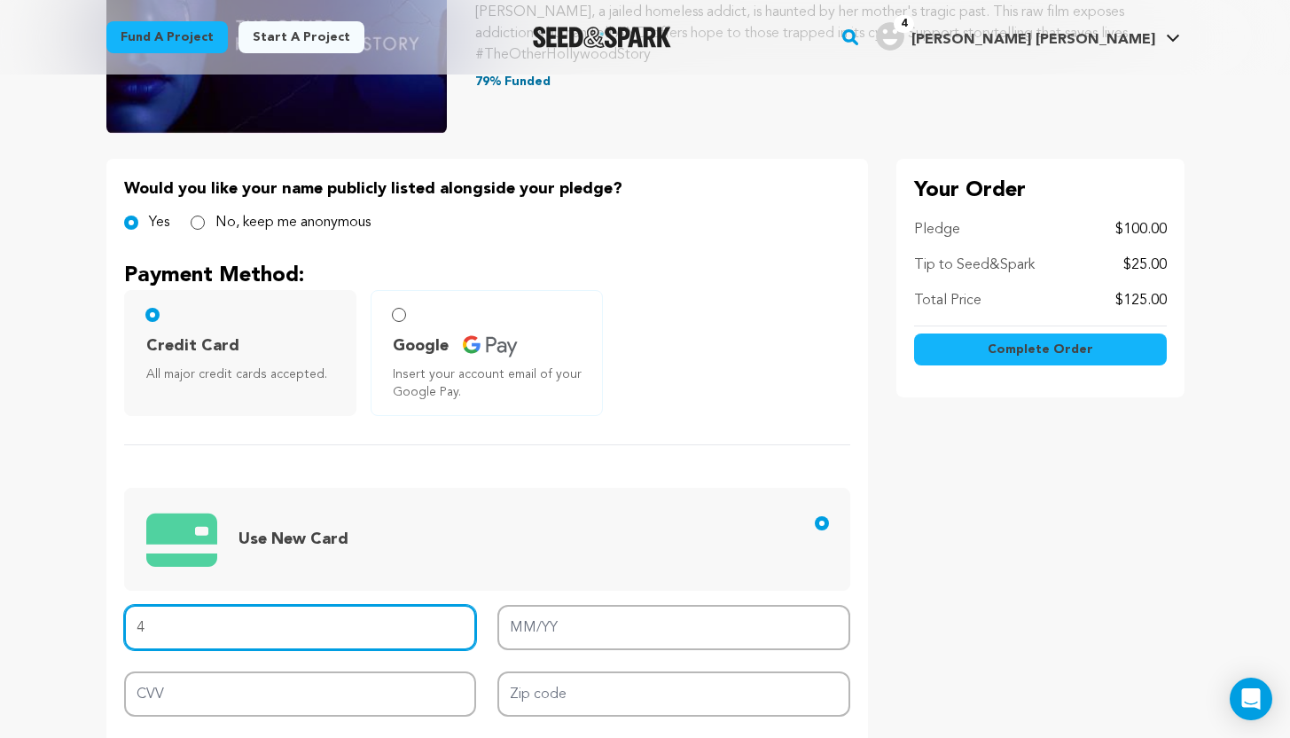
type input "4"
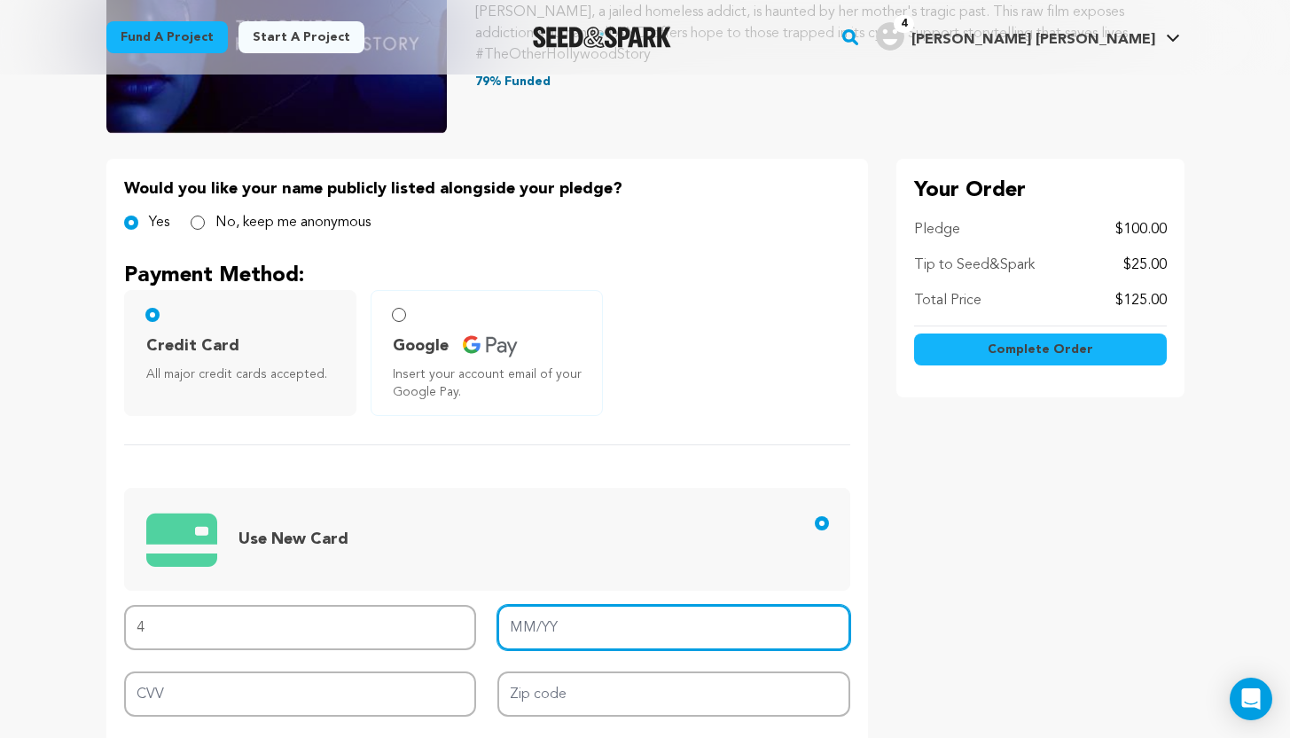
type input "07/28"
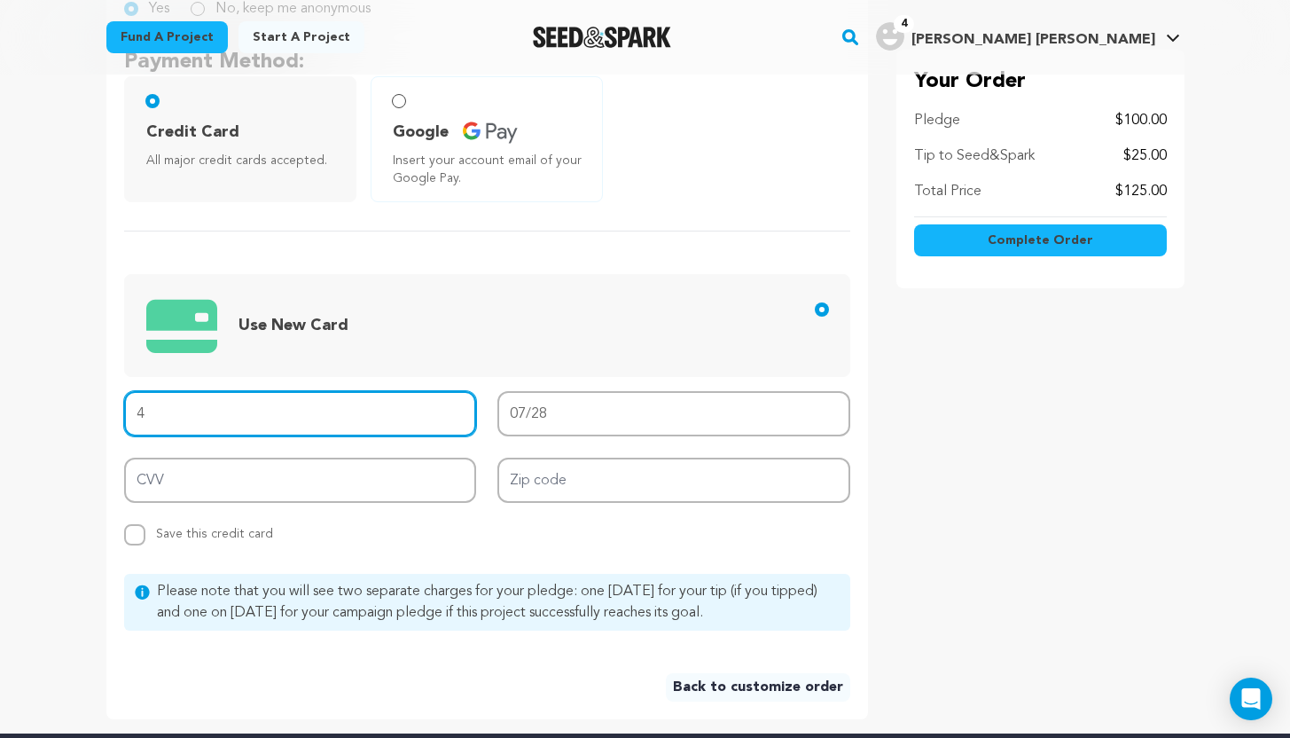
scroll to position [514, 0]
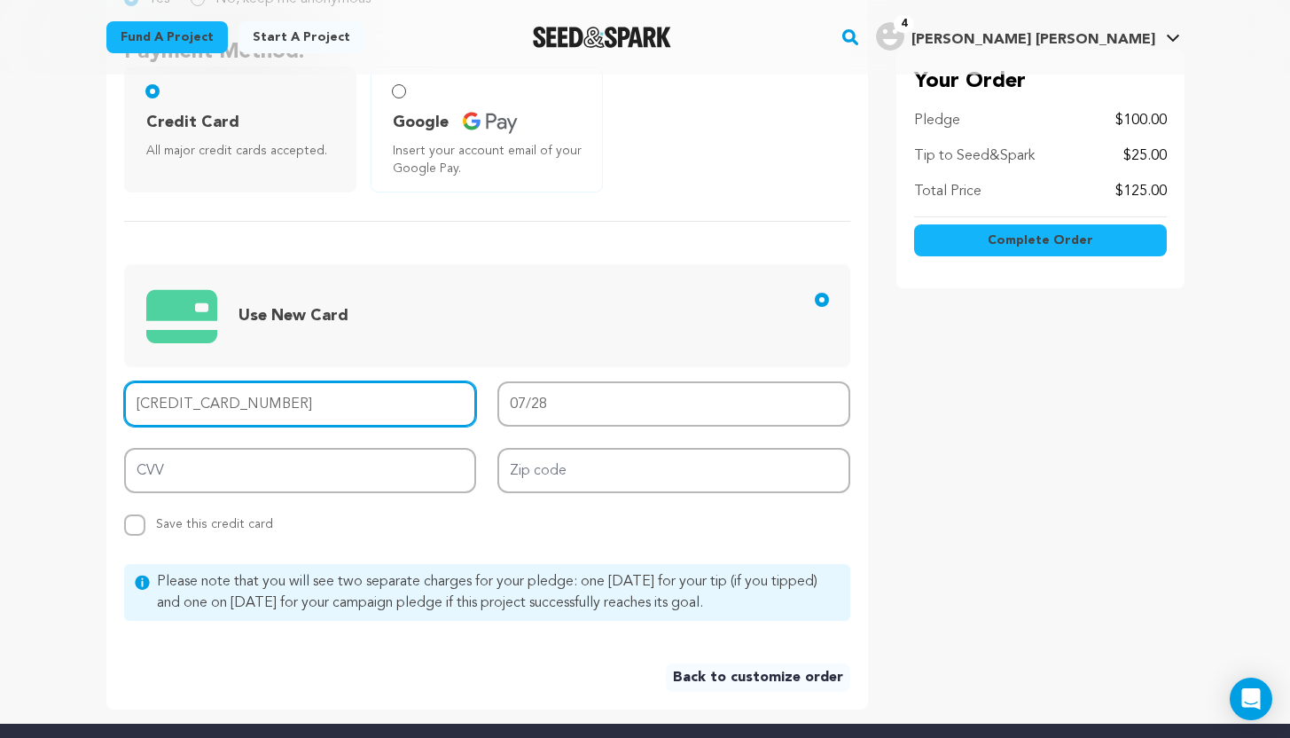
type input "4342 5624 9296 8258"
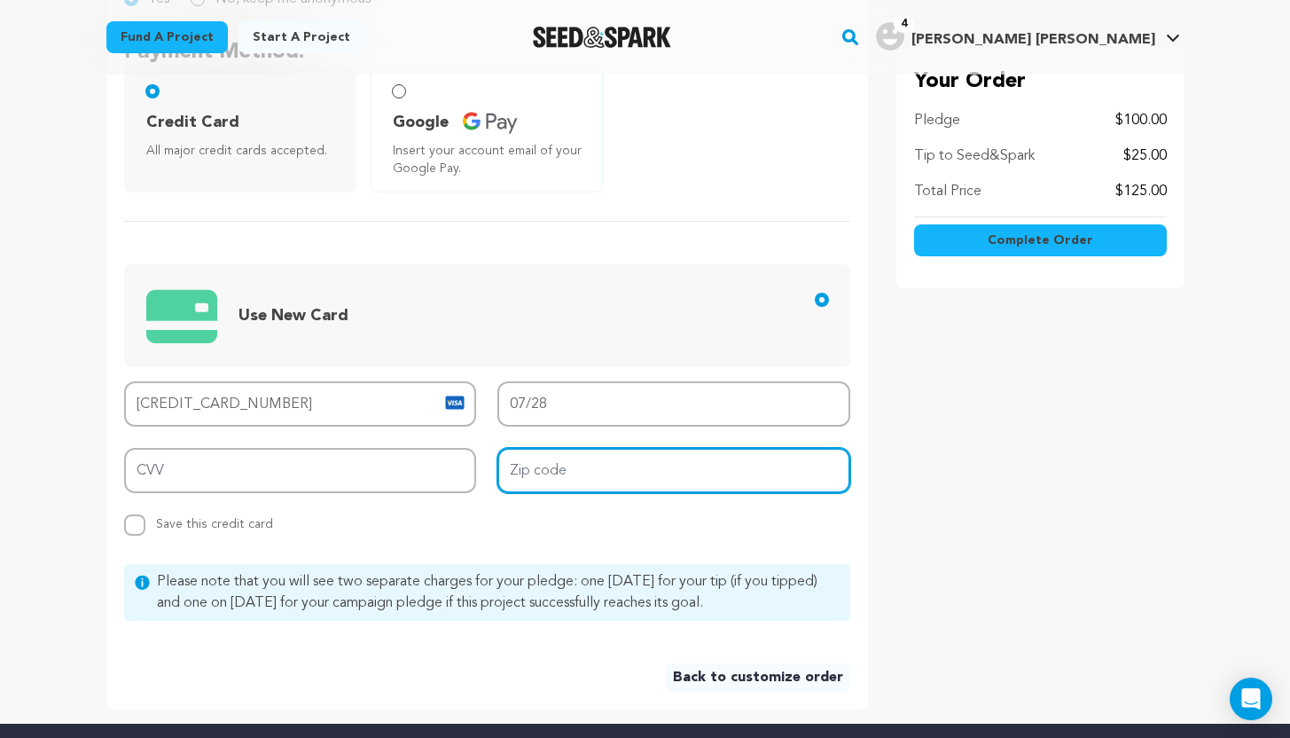
click at [566, 476] on input "Zip code" at bounding box center [674, 470] width 353 height 45
type input "91607"
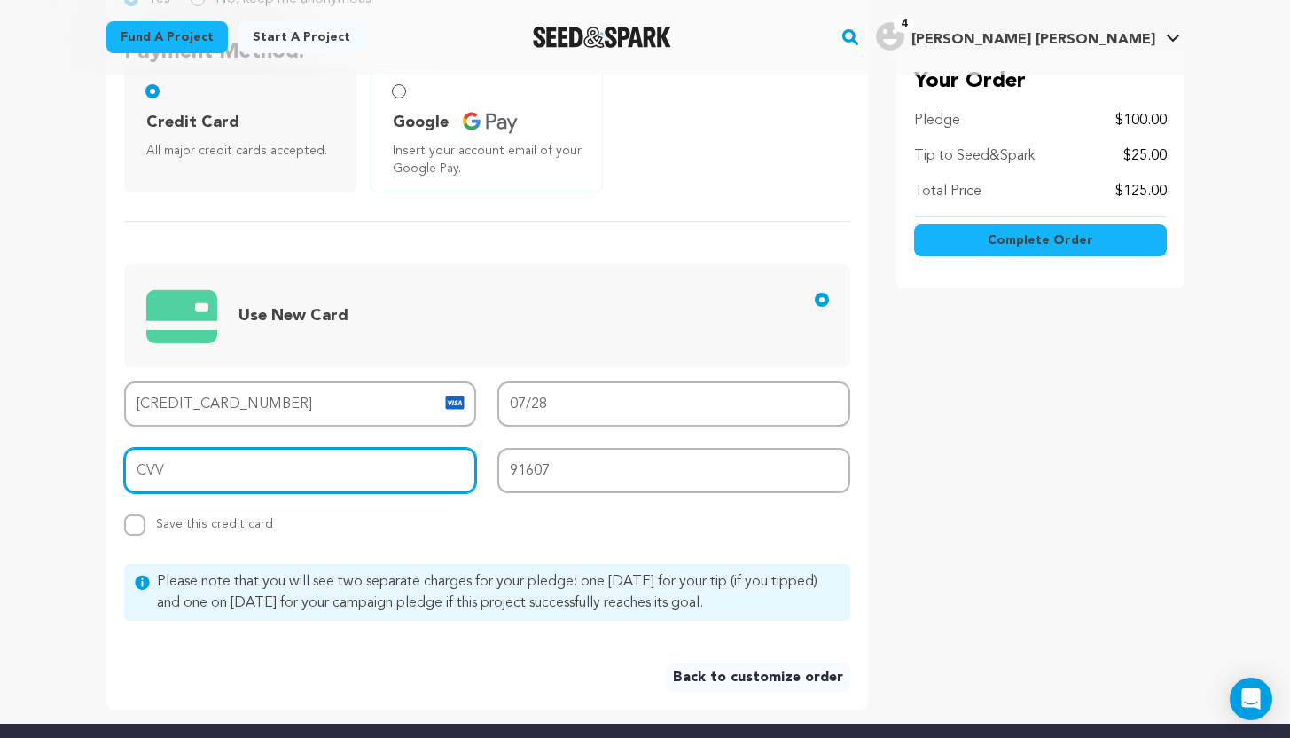
click at [236, 474] on input "CVV" at bounding box center [300, 470] width 353 height 45
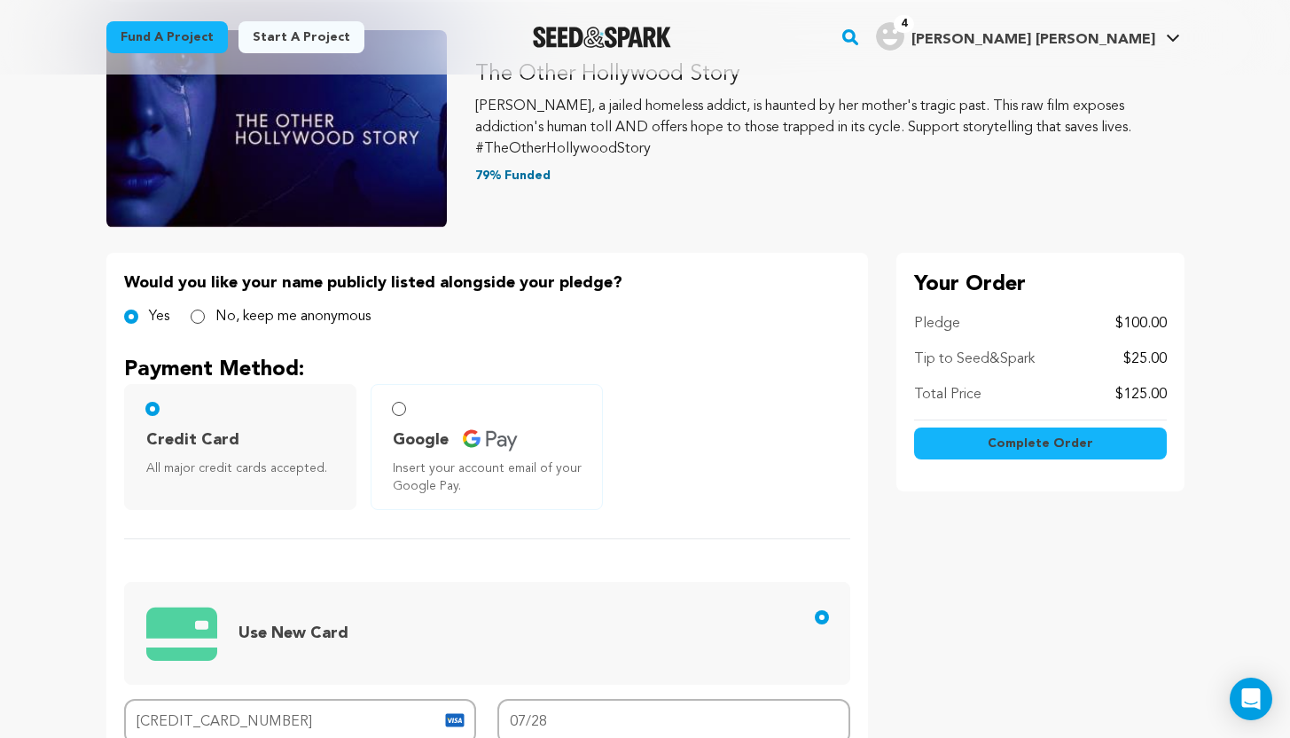
scroll to position [74, 0]
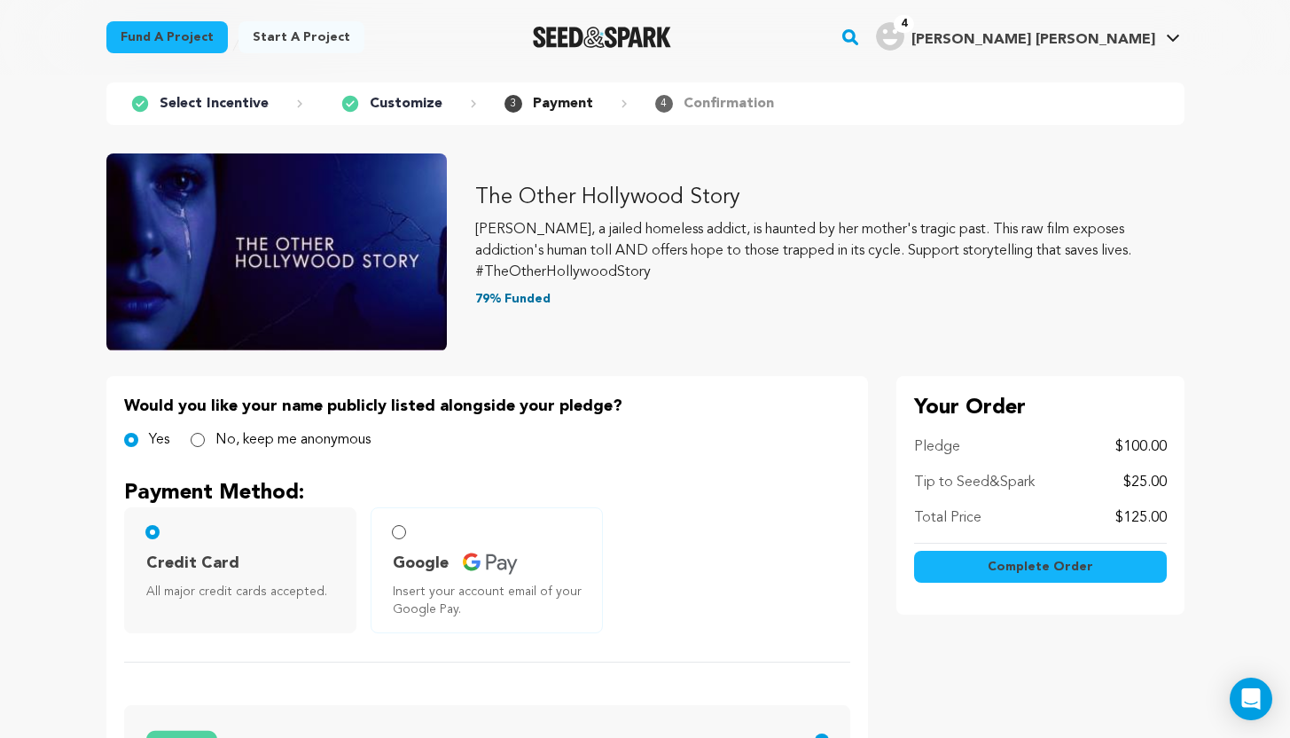
type input "970"
click at [1057, 572] on span "Complete Order" at bounding box center [1041, 567] width 106 height 18
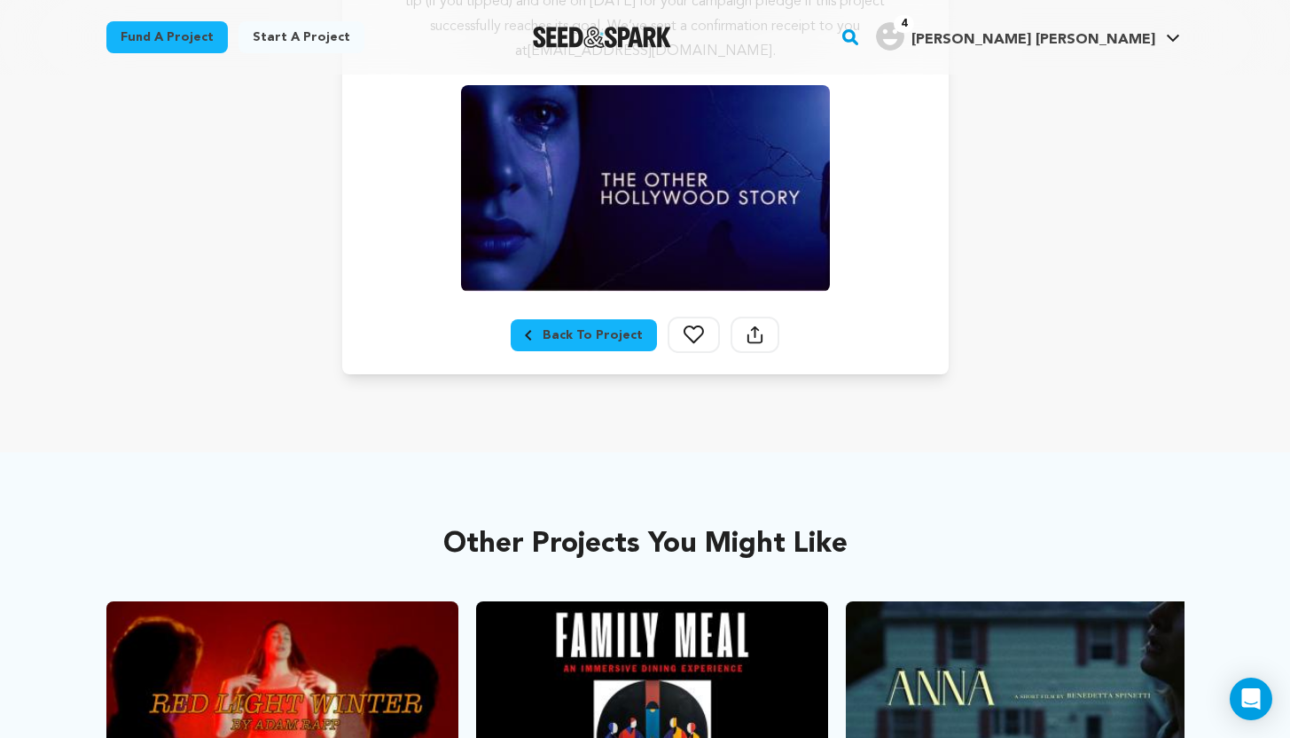
scroll to position [466, 0]
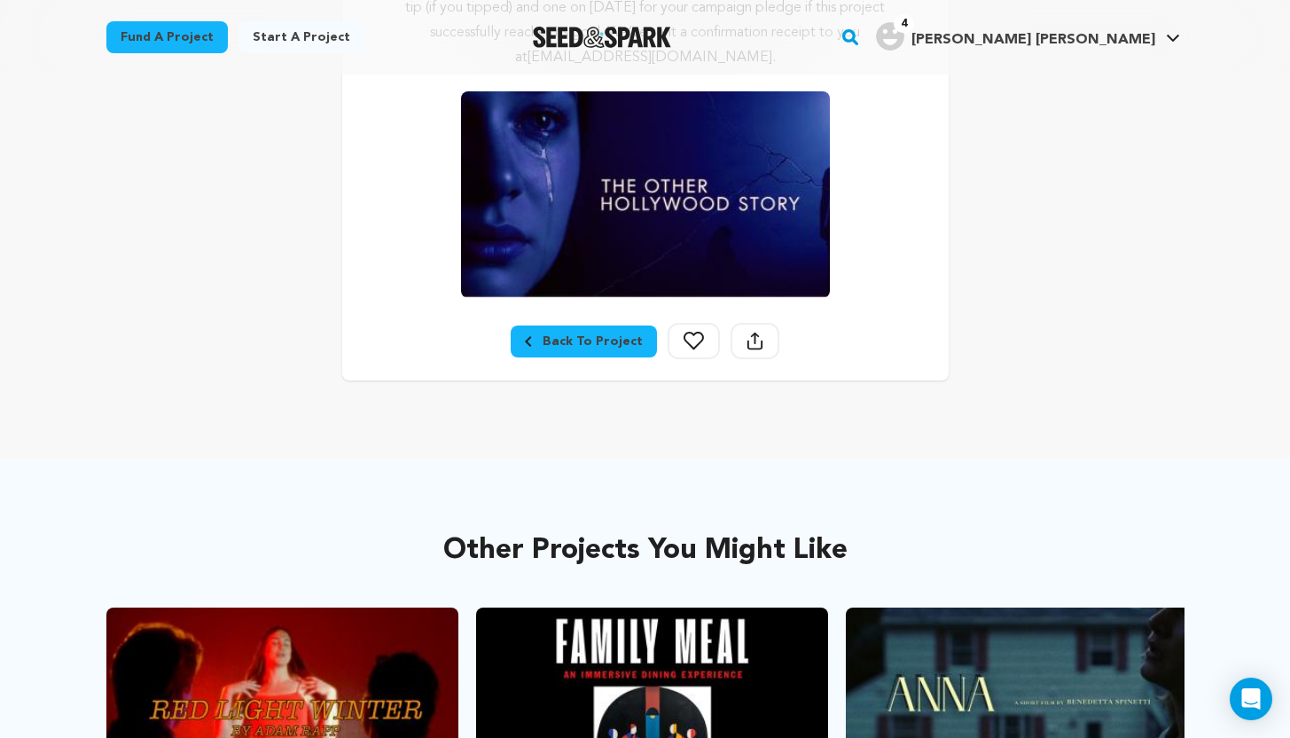
click at [687, 339] on icon at bounding box center [694, 341] width 20 height 19
click at [755, 341] on icon at bounding box center [755, 341] width 17 height 19
click at [695, 340] on icon at bounding box center [694, 341] width 20 height 19
click at [756, 342] on icon at bounding box center [755, 346] width 15 height 10
click at [604, 341] on div "Back To Project" at bounding box center [584, 342] width 118 height 18
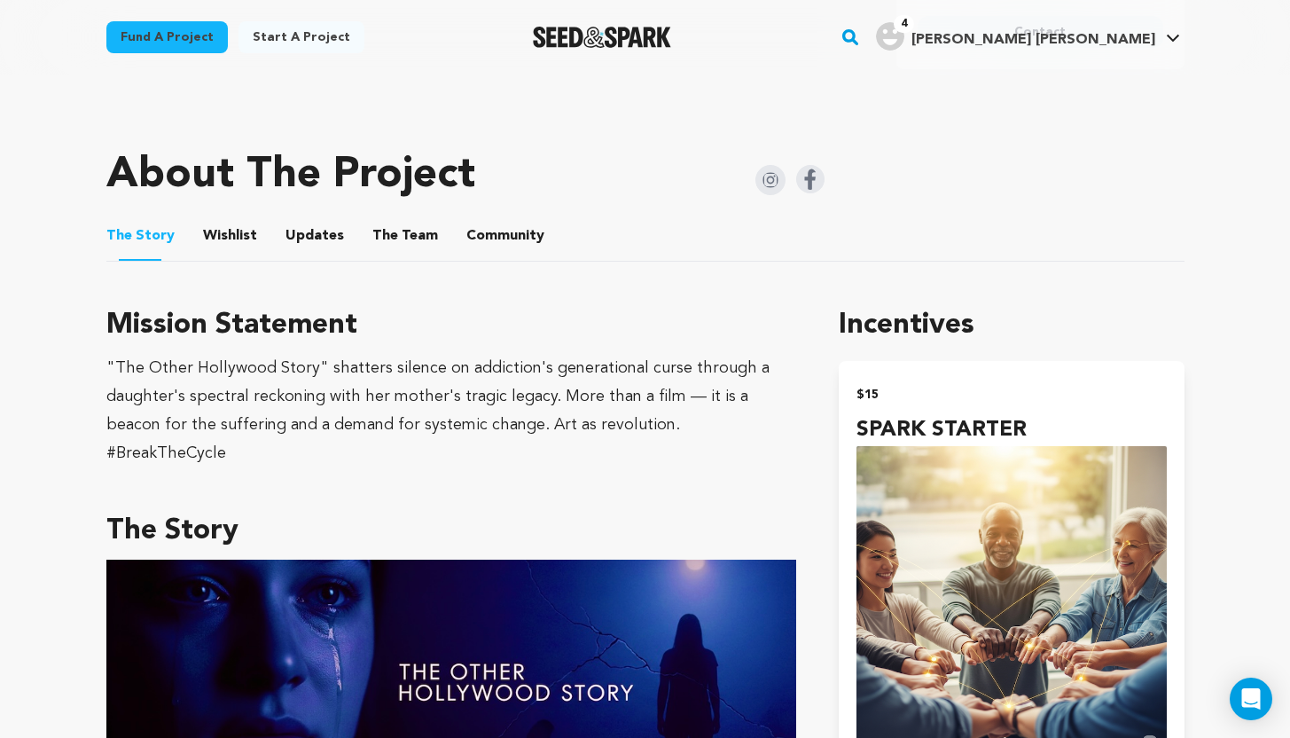
scroll to position [865, 0]
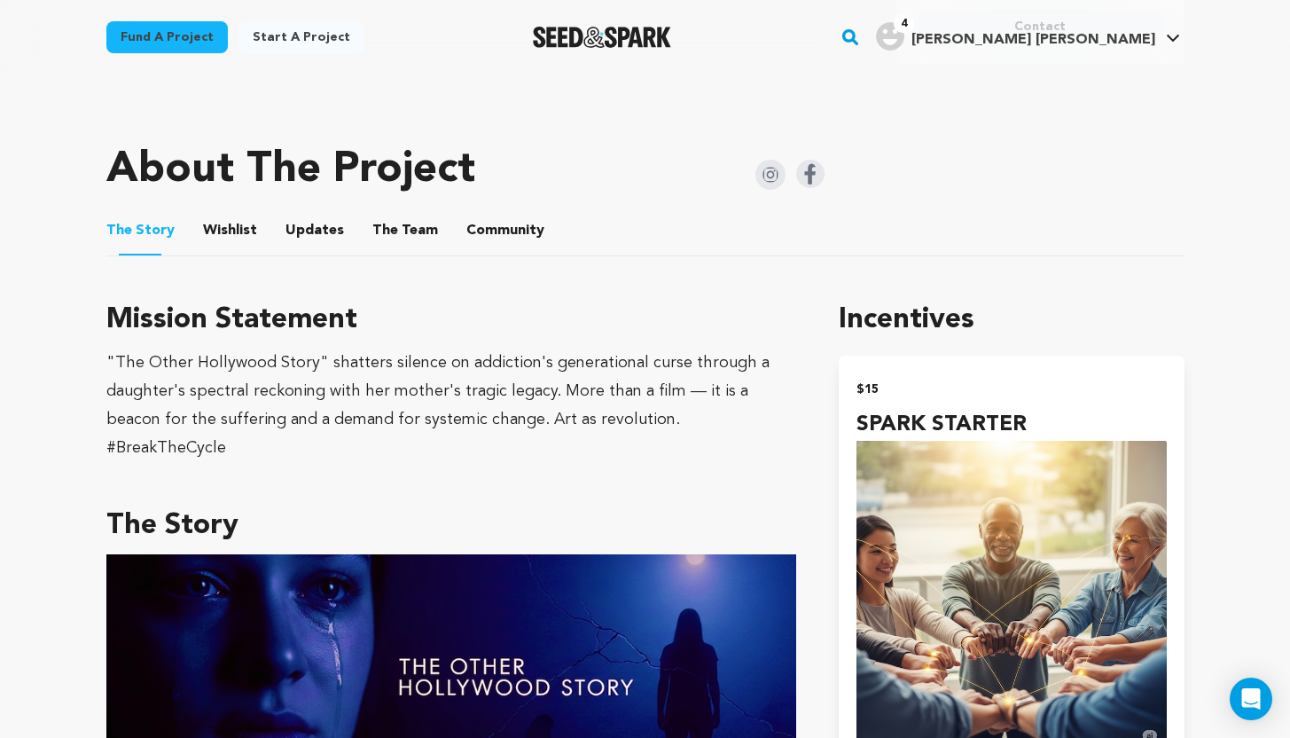
click at [416, 231] on button "The Team" at bounding box center [405, 234] width 43 height 43
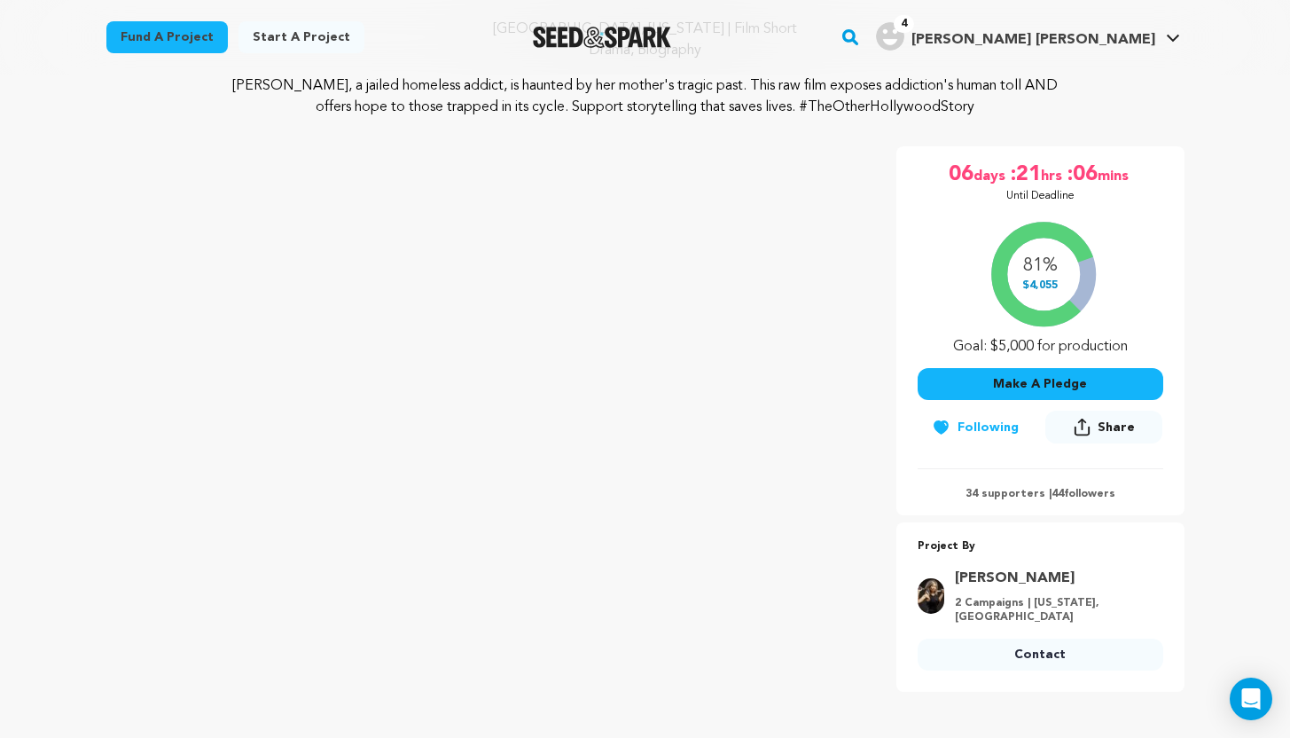
scroll to position [239, 0]
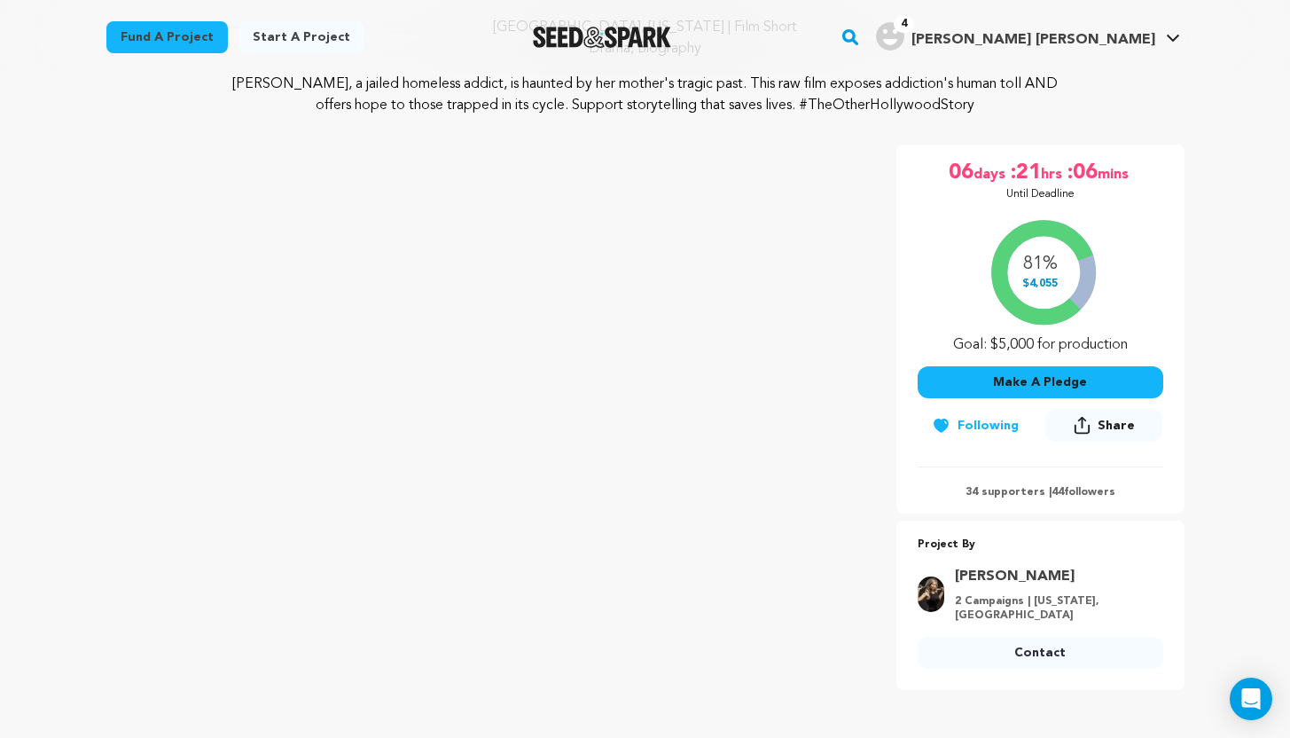
click at [1099, 424] on button "Share" at bounding box center [1104, 425] width 117 height 33
